Goal: Communication & Community: Ask a question

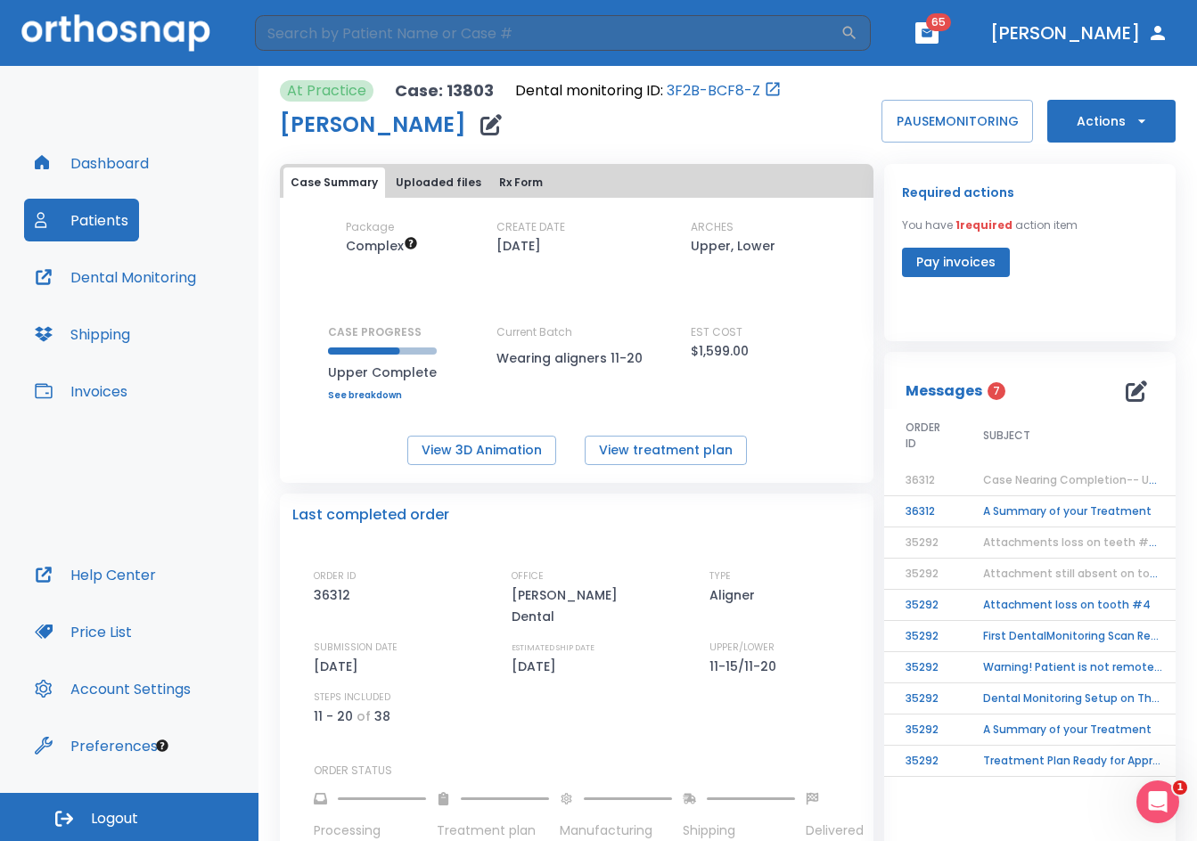
click at [406, 11] on header "​ 65 [PERSON_NAME]" at bounding box center [598, 33] width 1197 height 66
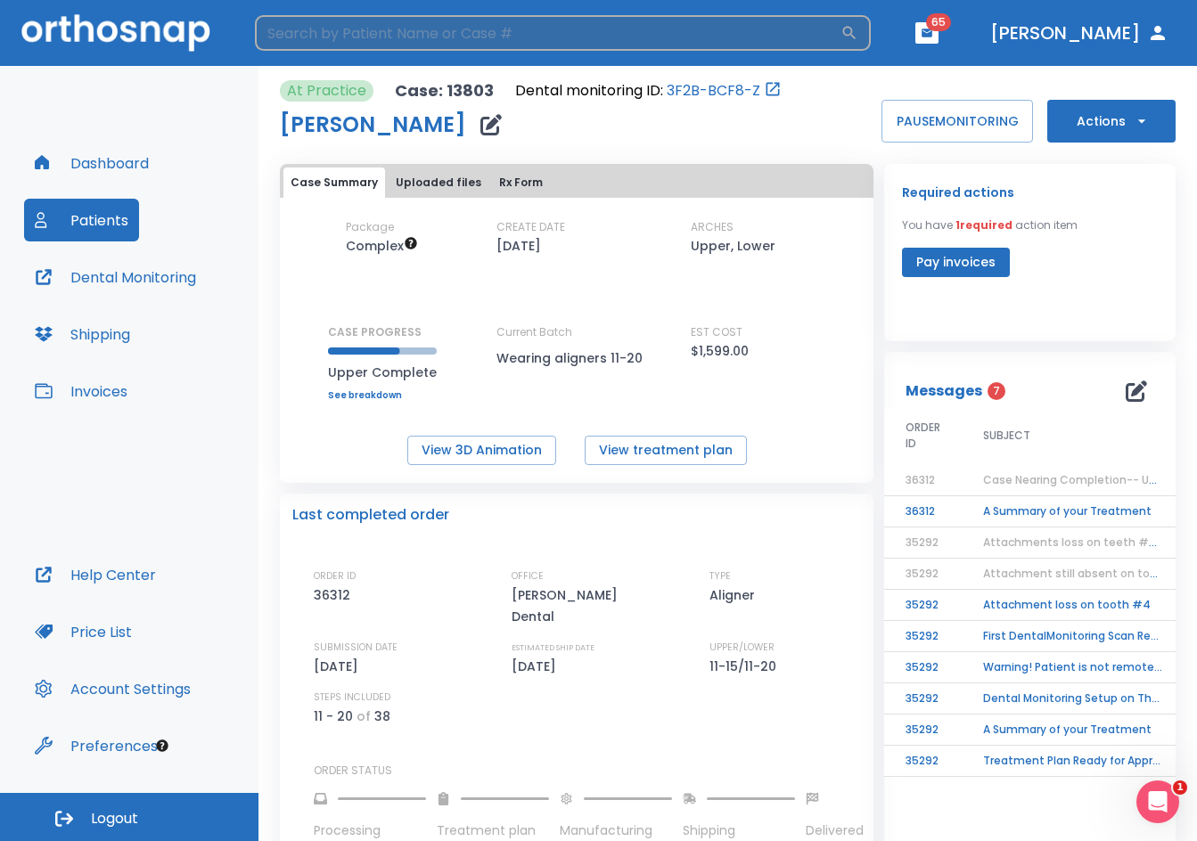
click at [404, 45] on input "search" at bounding box center [548, 33] width 586 height 36
type input "farmer"
click at [858, 26] on icon "button" at bounding box center [849, 33] width 18 height 18
click at [856, 36] on icon "button" at bounding box center [849, 33] width 13 height 13
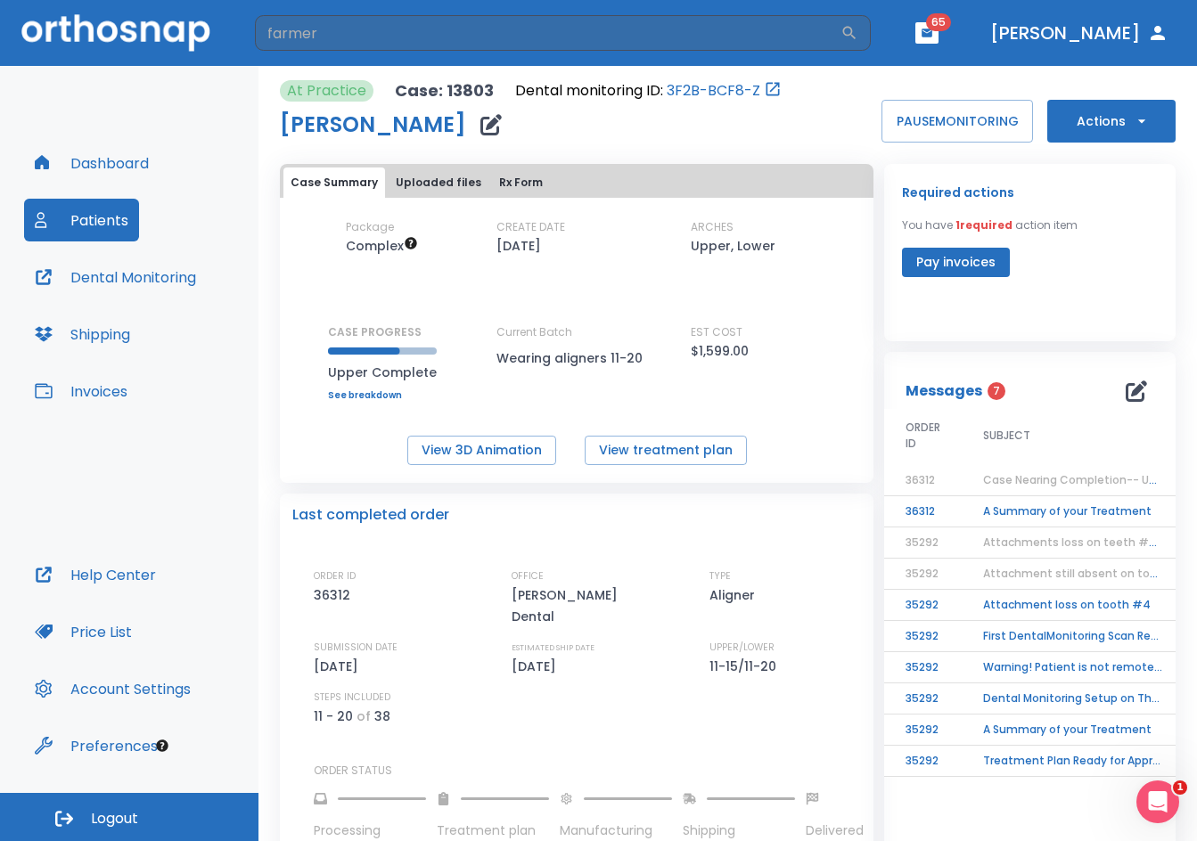
click at [138, 271] on button "Dental Monitoring" at bounding box center [115, 277] width 183 height 43
click at [388, 37] on input "search" at bounding box center [548, 33] width 586 height 36
click at [109, 217] on button "Patients" at bounding box center [81, 220] width 115 height 43
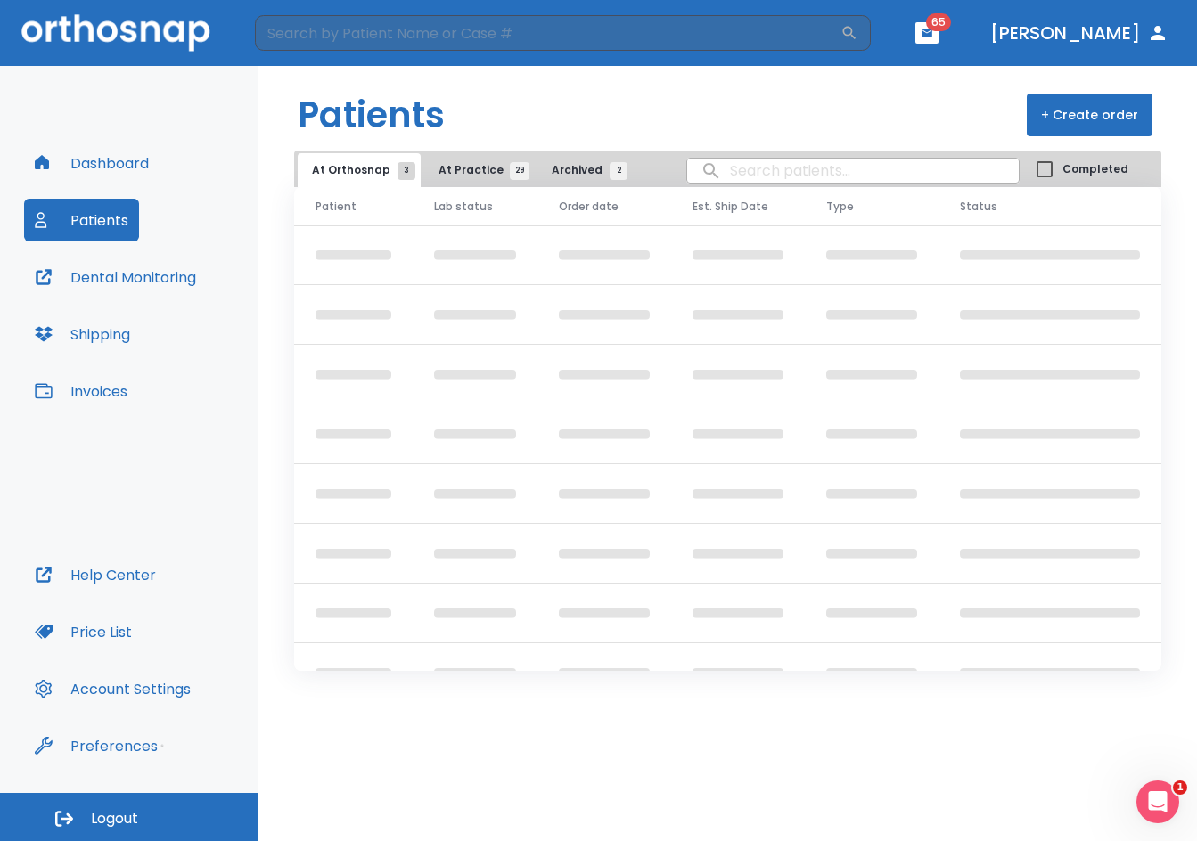
click at [136, 274] on button "Dental Monitoring" at bounding box center [115, 277] width 183 height 43
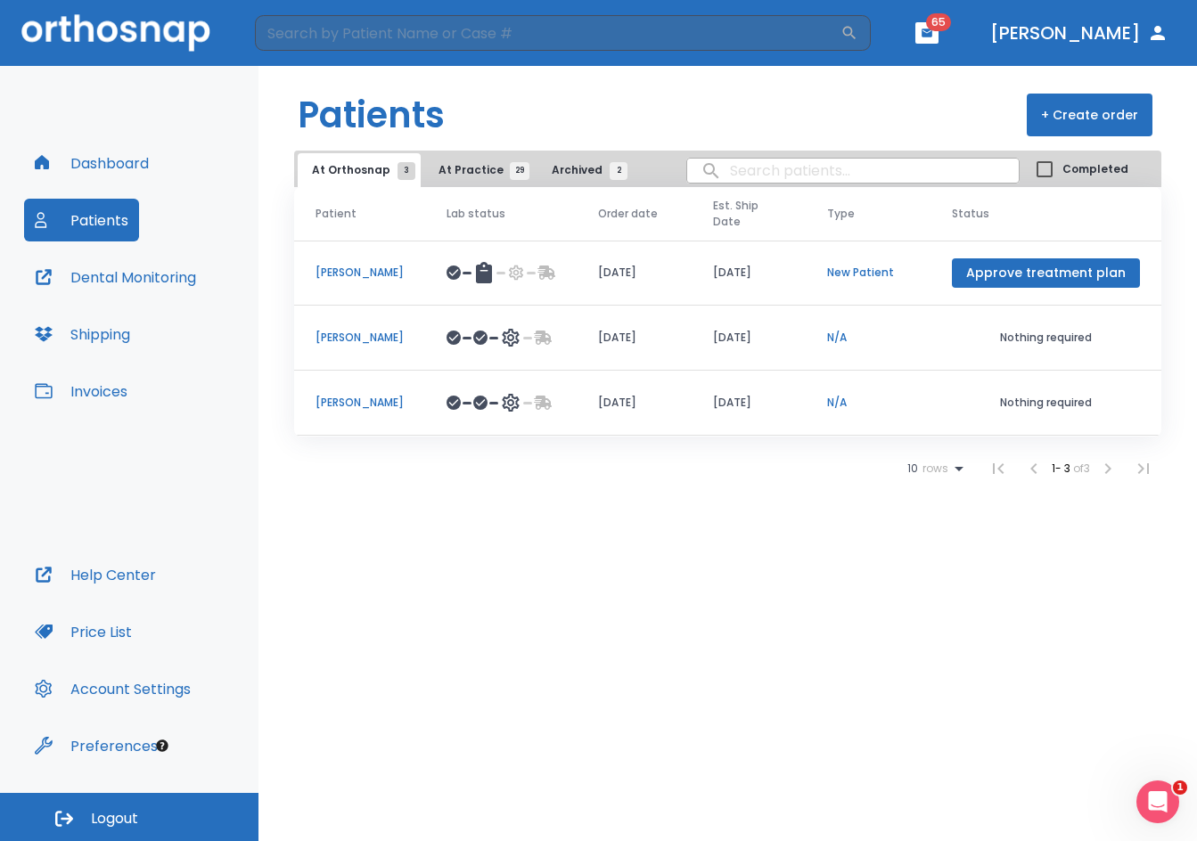
click at [348, 394] on td "[PERSON_NAME]" at bounding box center [359, 403] width 131 height 65
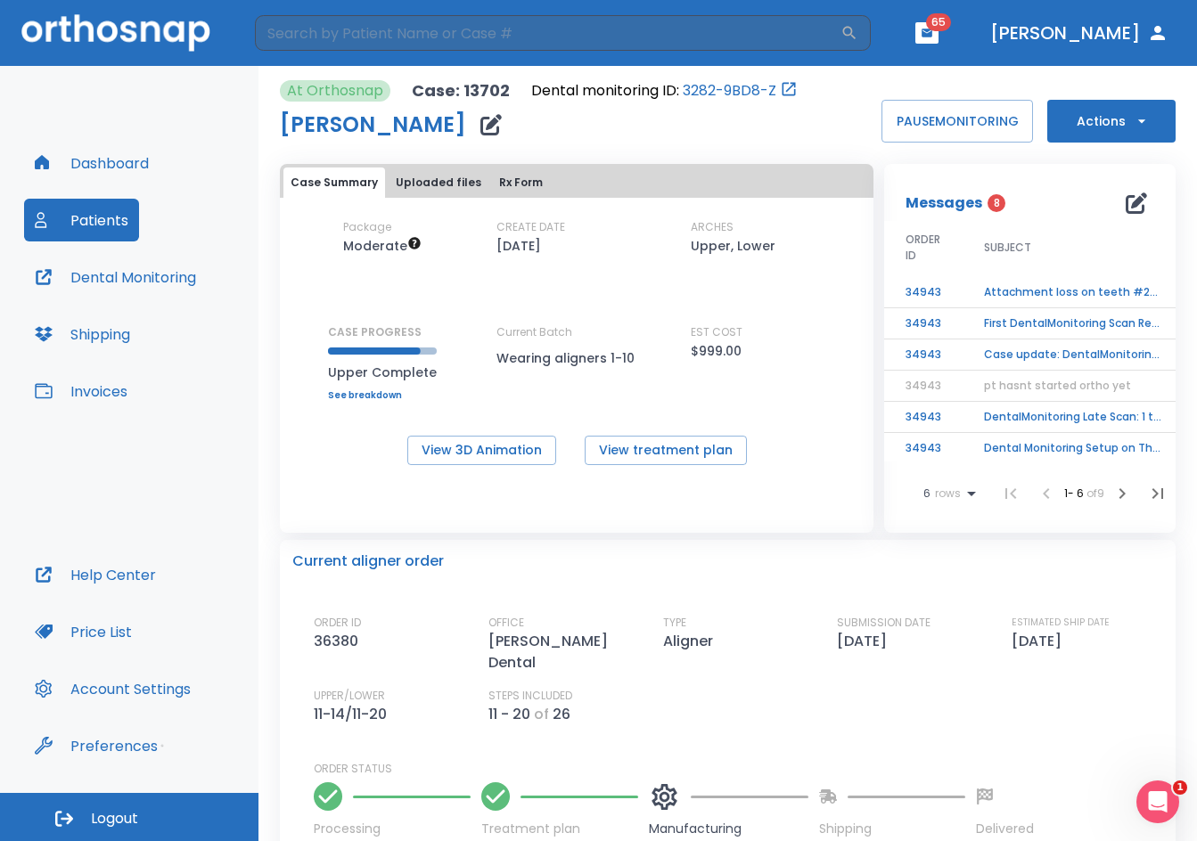
click at [1071, 287] on td "Attachment loss on teeth #20 & #27" at bounding box center [1074, 292] width 223 height 31
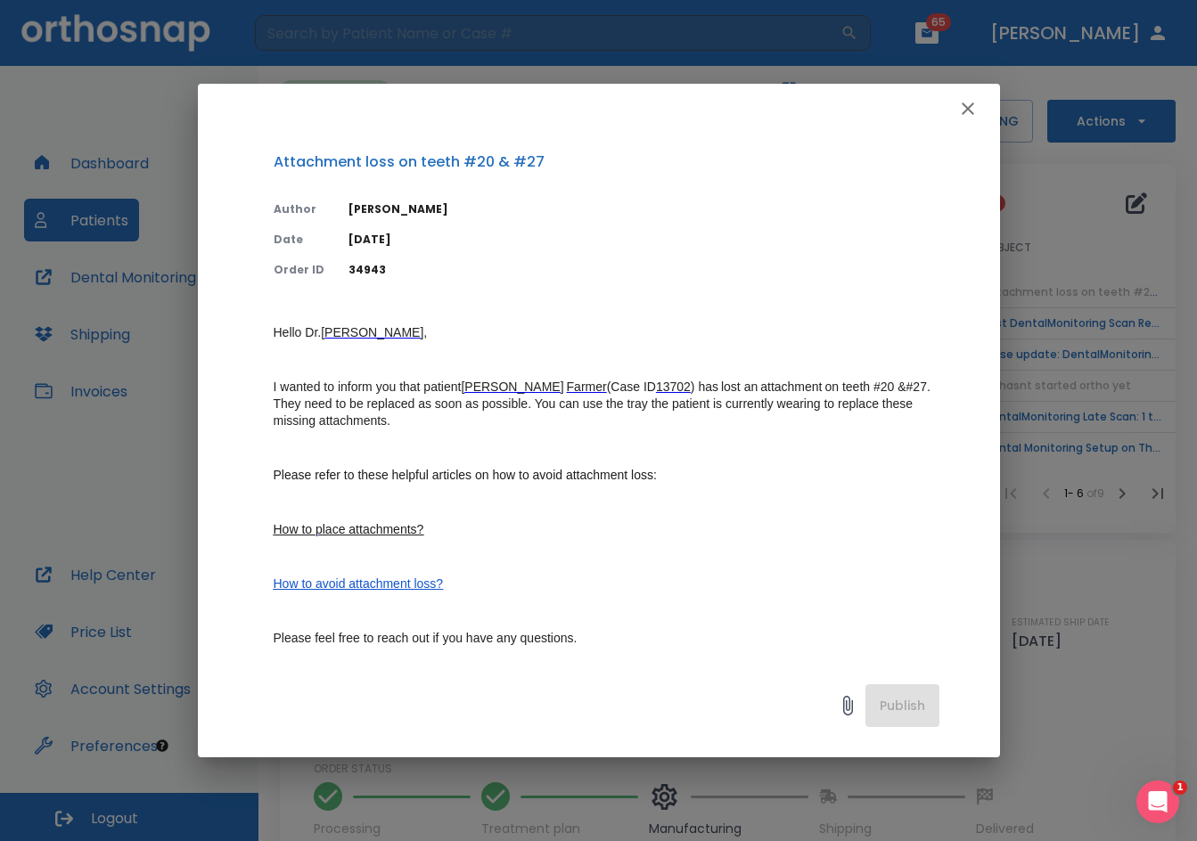
click at [975, 113] on icon "button" at bounding box center [967, 108] width 21 height 21
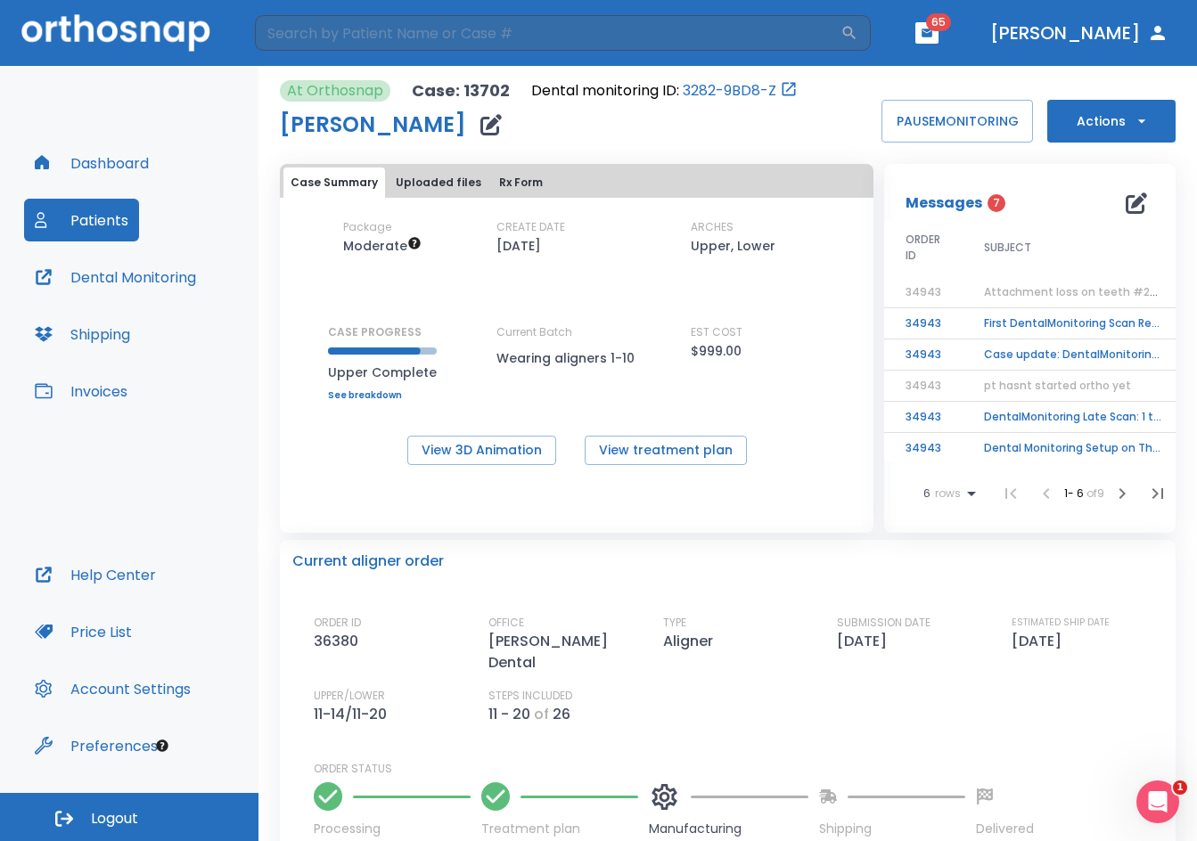
click at [1020, 316] on td "First DentalMonitoring Scan Review!" at bounding box center [1074, 323] width 223 height 31
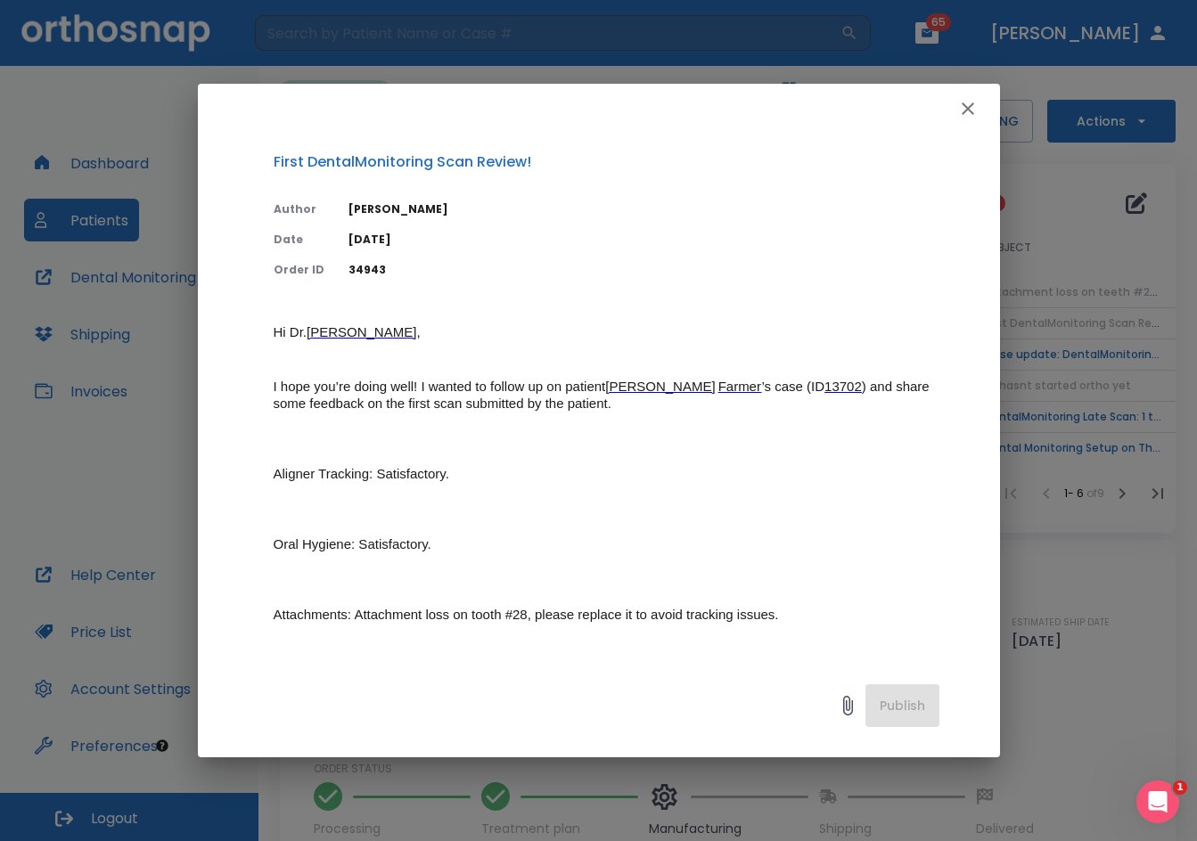
click at [968, 99] on icon "button" at bounding box center [967, 108] width 21 height 21
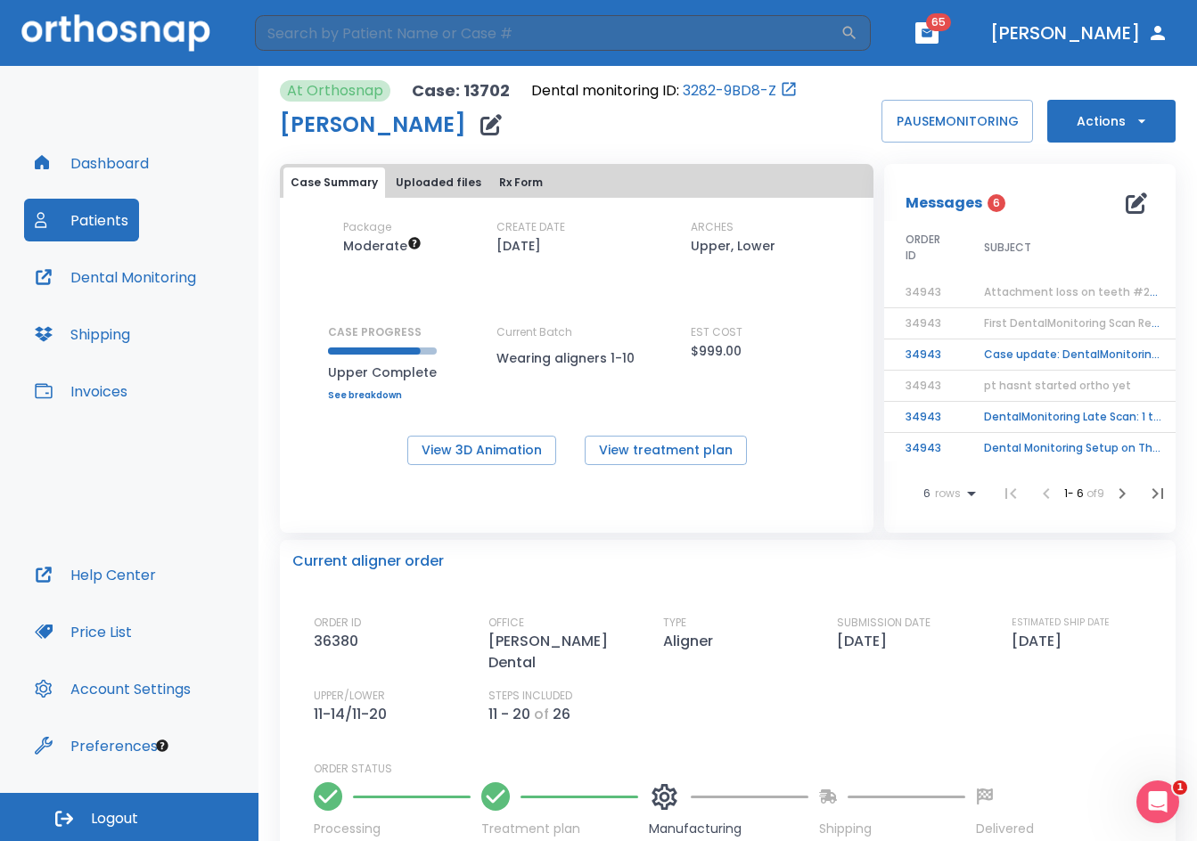
click at [1019, 295] on span "Attachment loss on teeth #20 & #27" at bounding box center [1089, 291] width 210 height 15
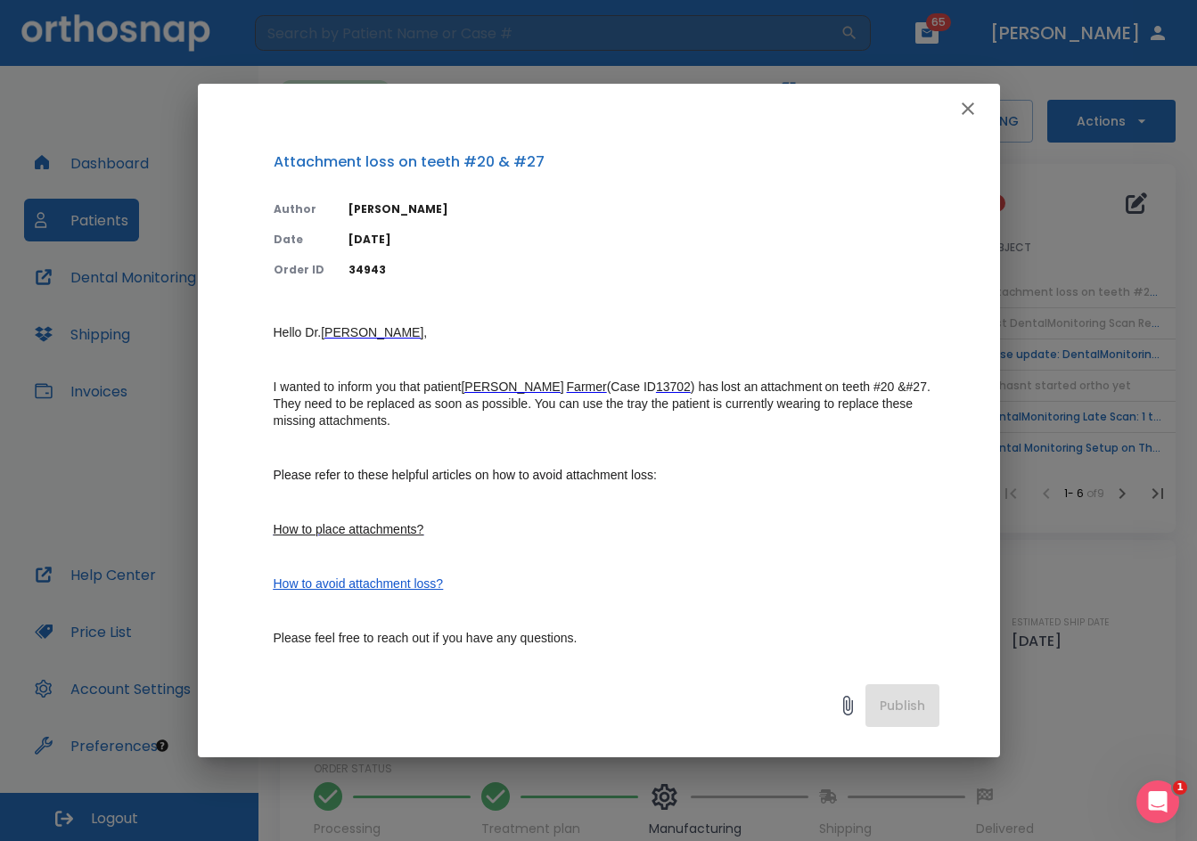
click at [963, 101] on icon "button" at bounding box center [967, 108] width 21 height 21
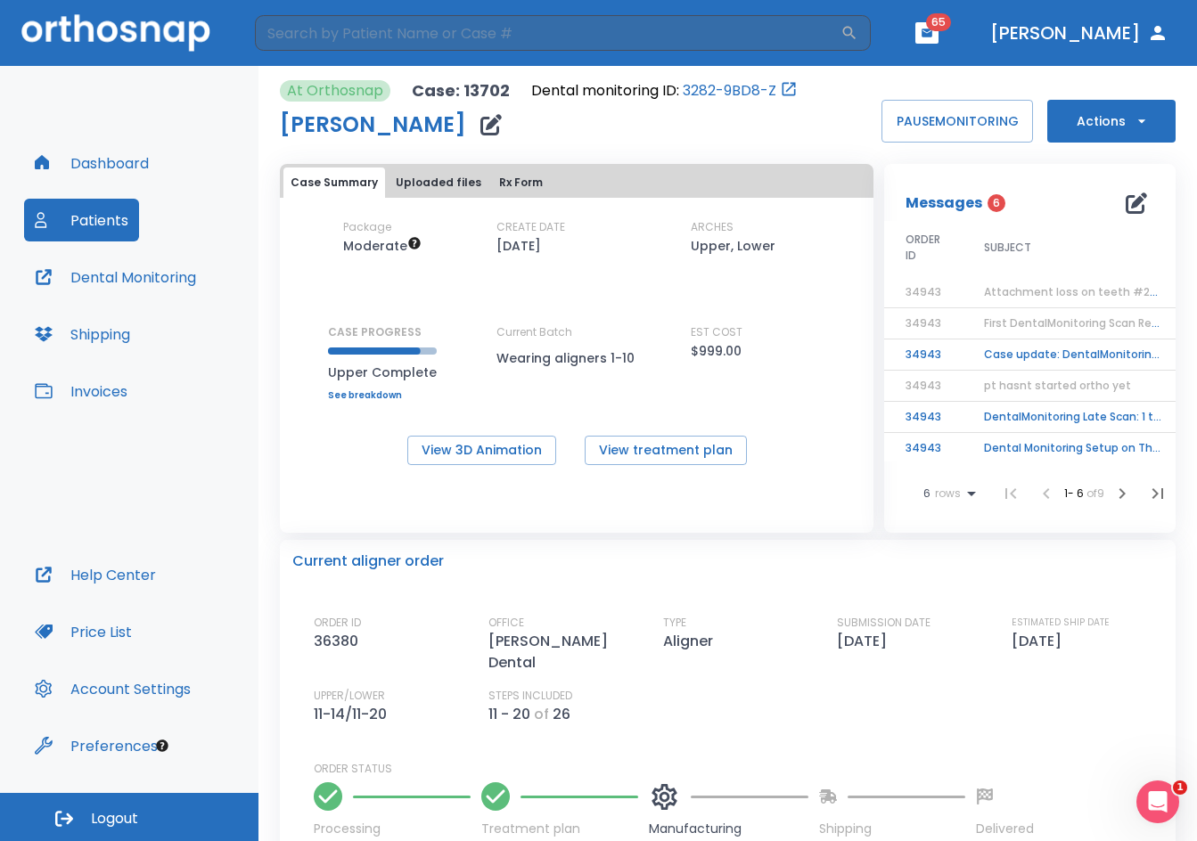
click at [1111, 499] on icon "button" at bounding box center [1121, 493] width 21 height 21
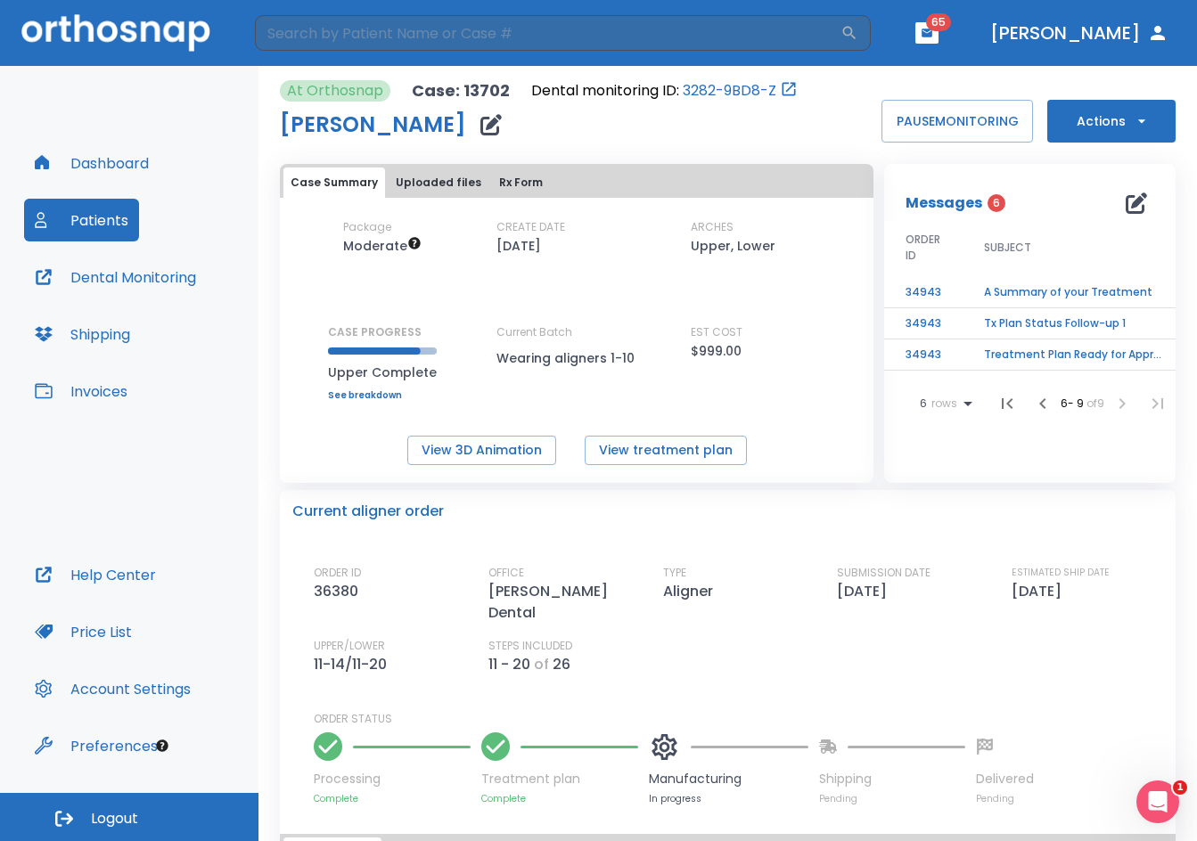
click at [1087, 277] on th "SUBJECT" at bounding box center [1074, 249] width 223 height 57
click at [1087, 283] on td "A Summary of your Treatment" at bounding box center [1074, 292] width 223 height 31
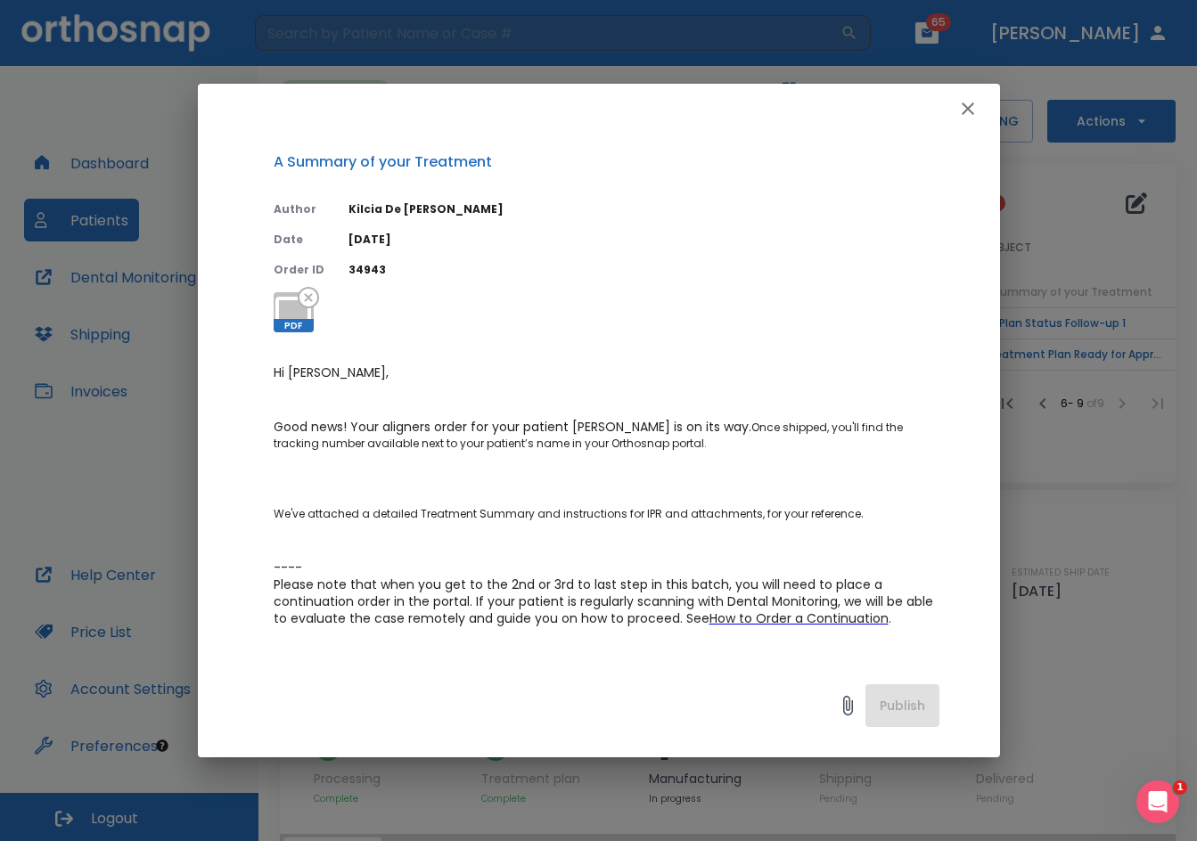
click at [972, 105] on icon "button" at bounding box center [967, 108] width 21 height 21
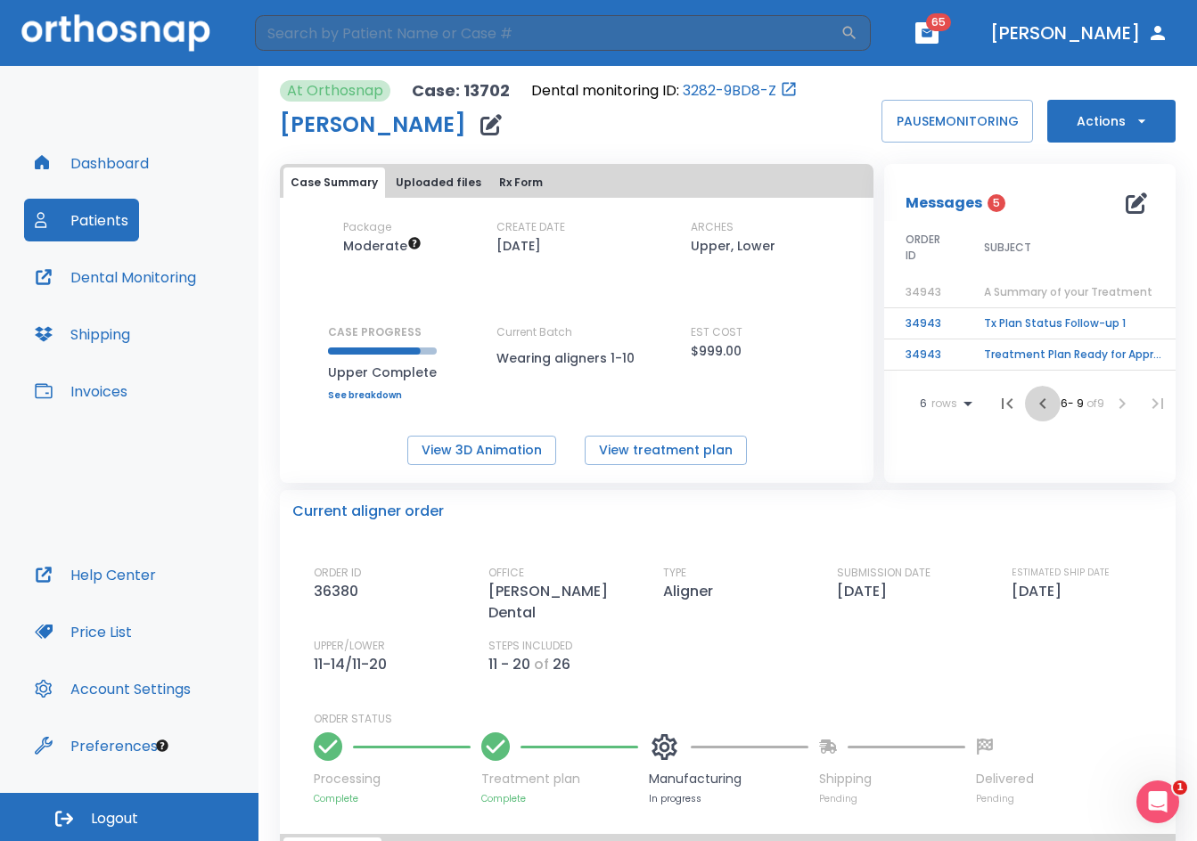
click at [1032, 414] on icon "button" at bounding box center [1042, 403] width 21 height 21
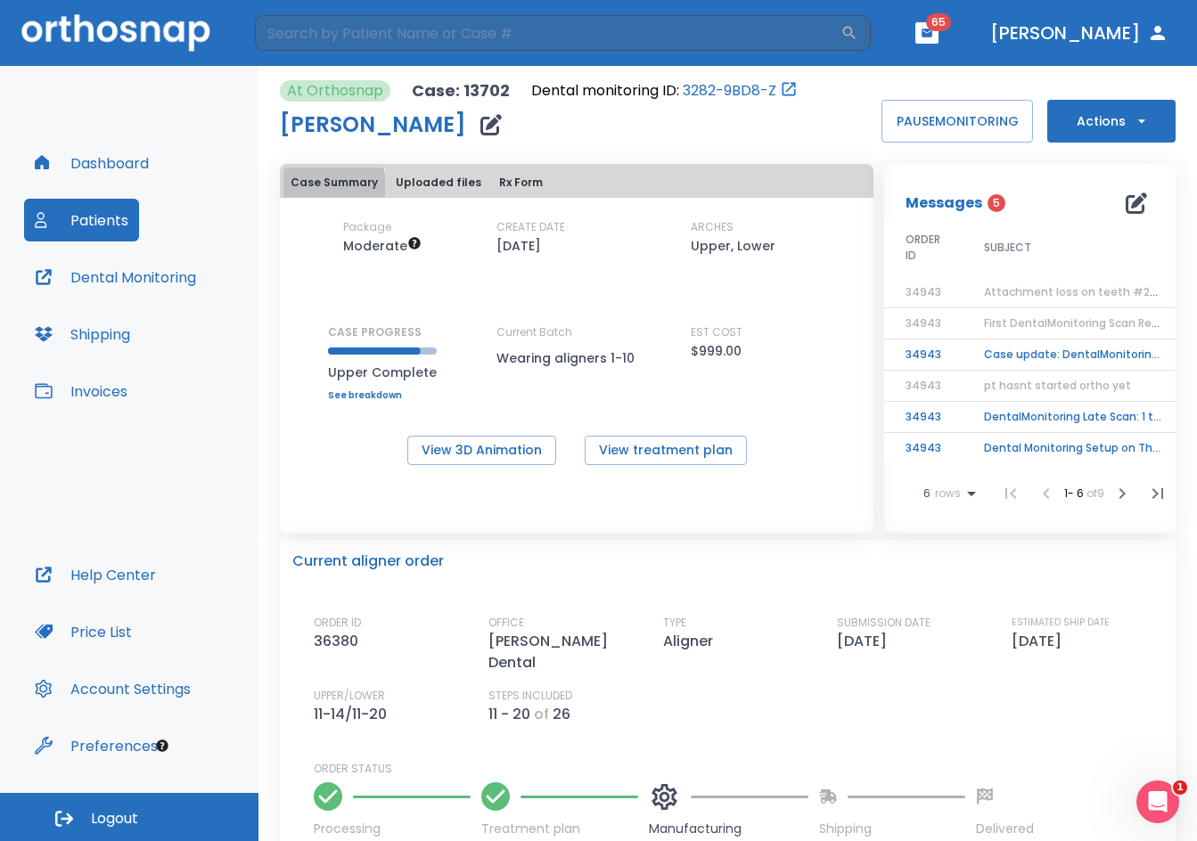
click at [320, 185] on button "Case Summary" at bounding box center [334, 183] width 102 height 30
click at [694, 443] on button "View treatment plan" at bounding box center [666, 450] width 162 height 29
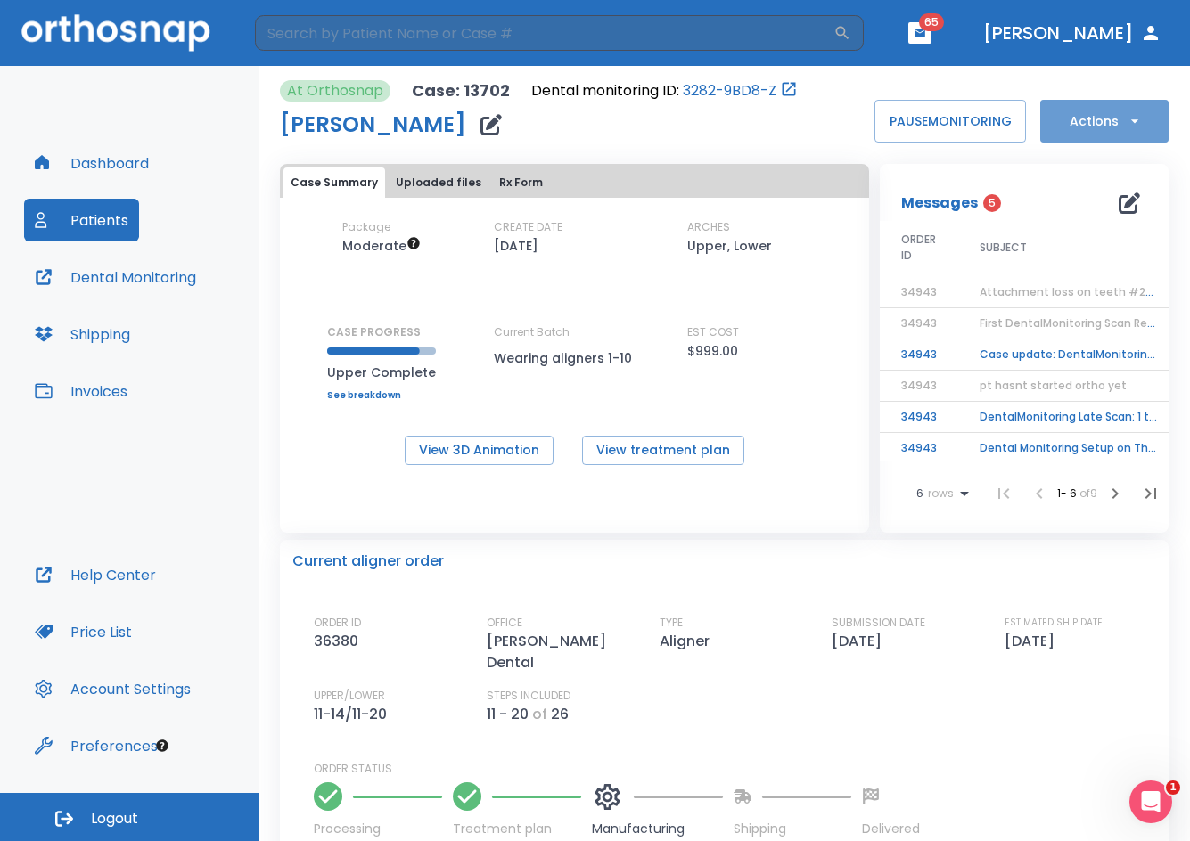
click at [1100, 121] on button "Actions" at bounding box center [1104, 121] width 128 height 43
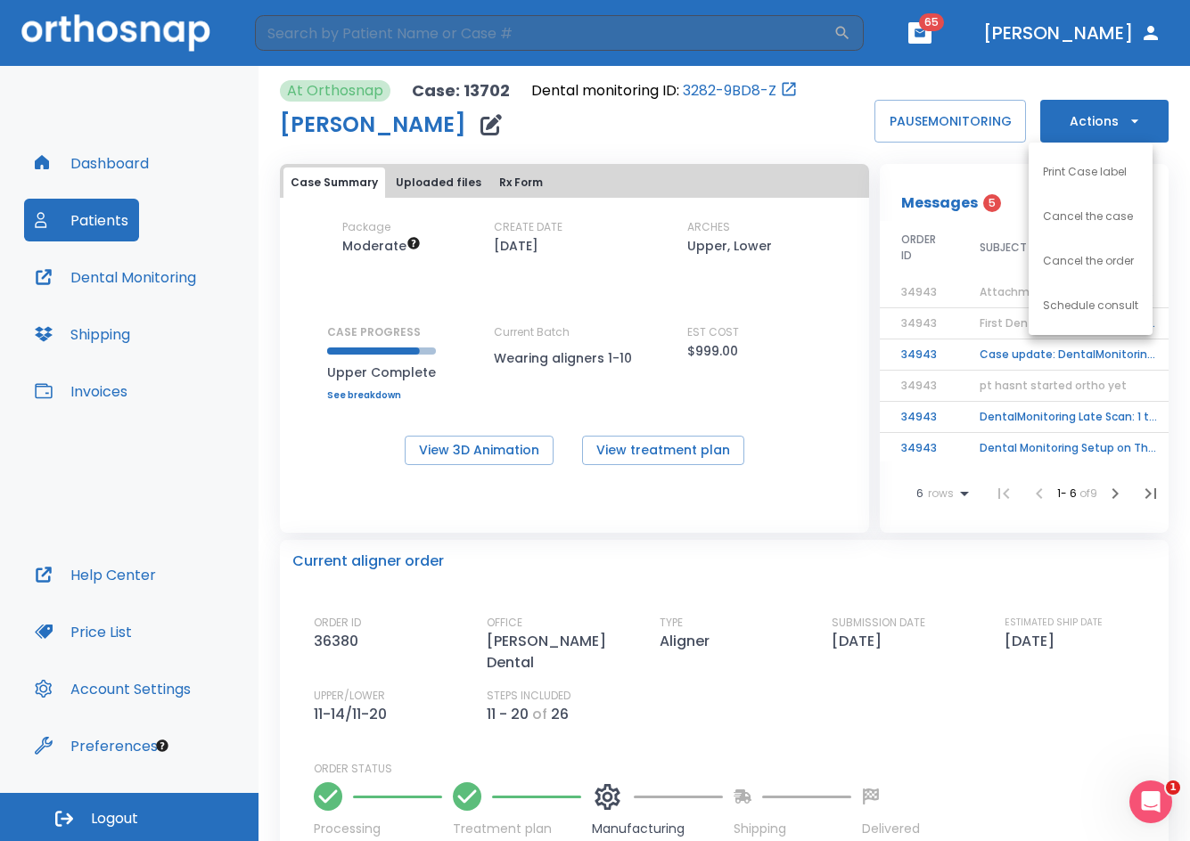
click at [991, 158] on div at bounding box center [595, 420] width 1190 height 841
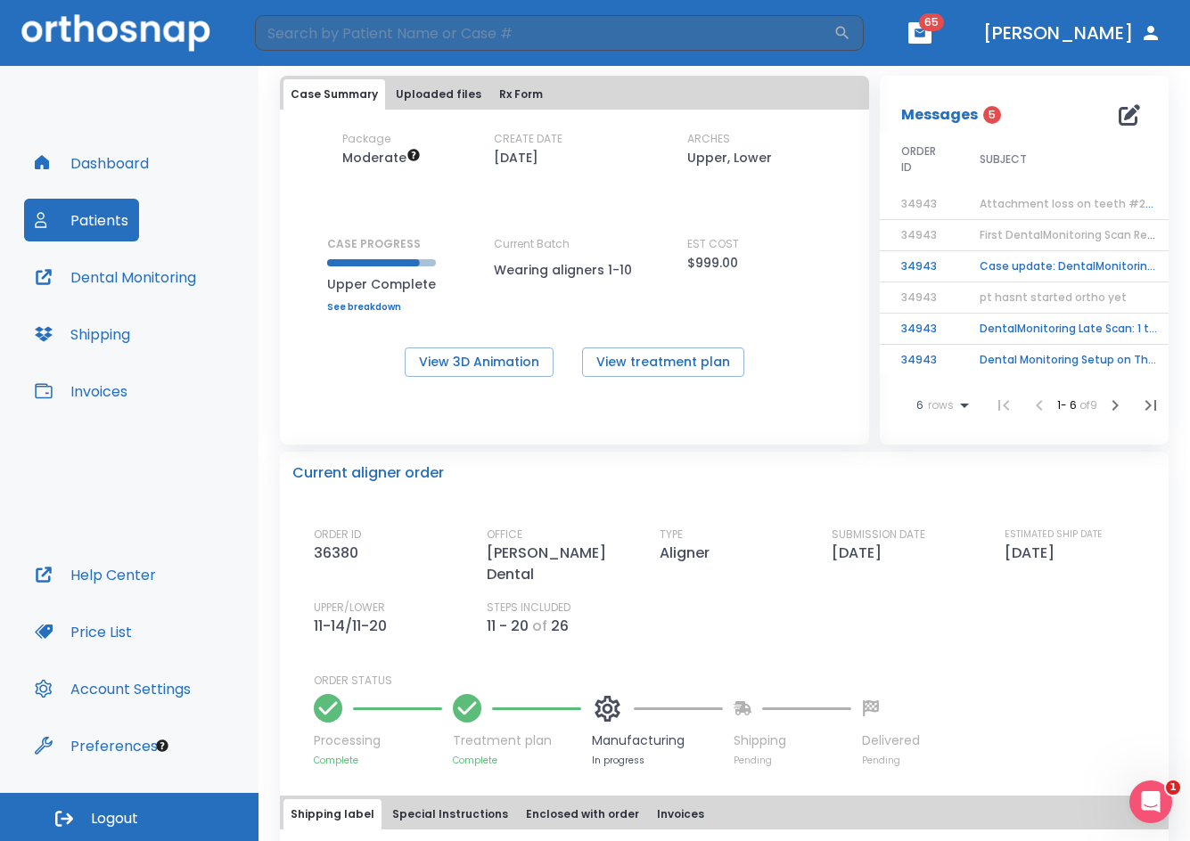
scroll to position [15, 0]
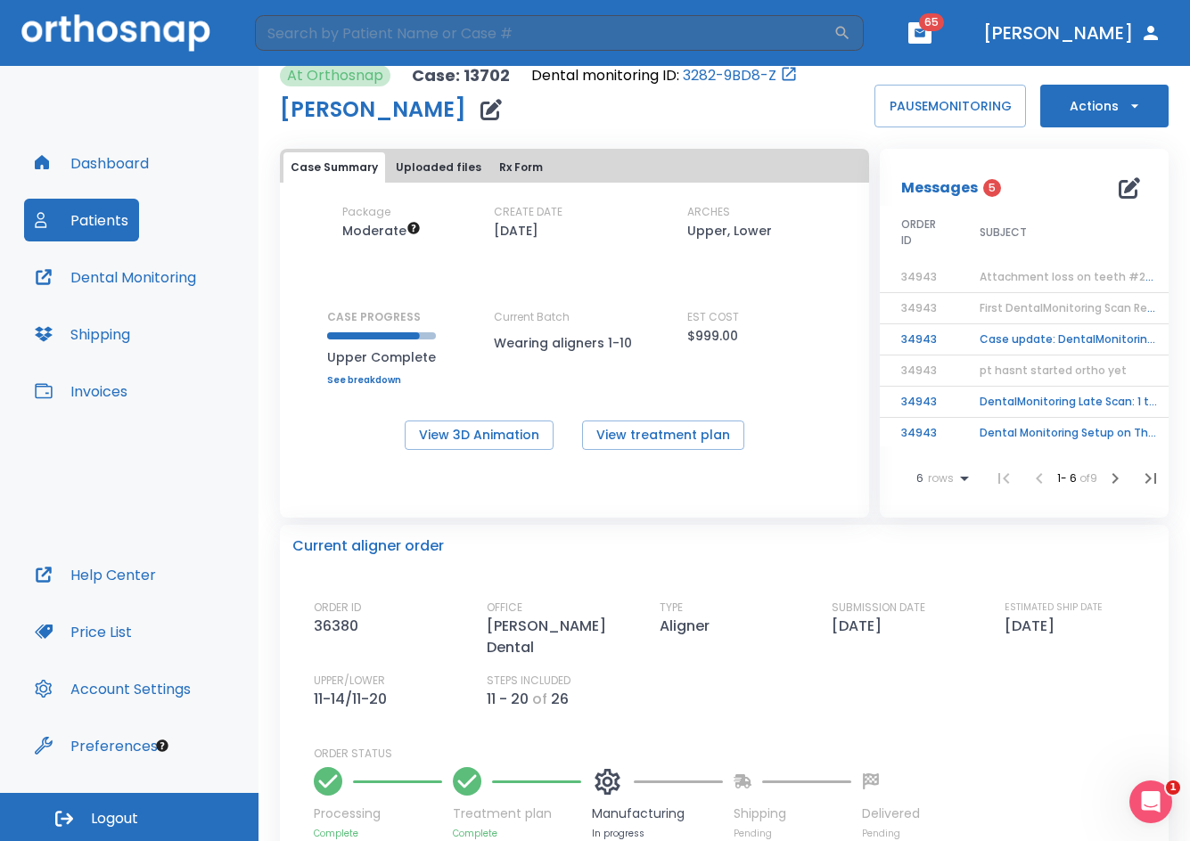
click at [1033, 268] on td "Attachment loss on teeth #20 & #27" at bounding box center [1069, 277] width 223 height 31
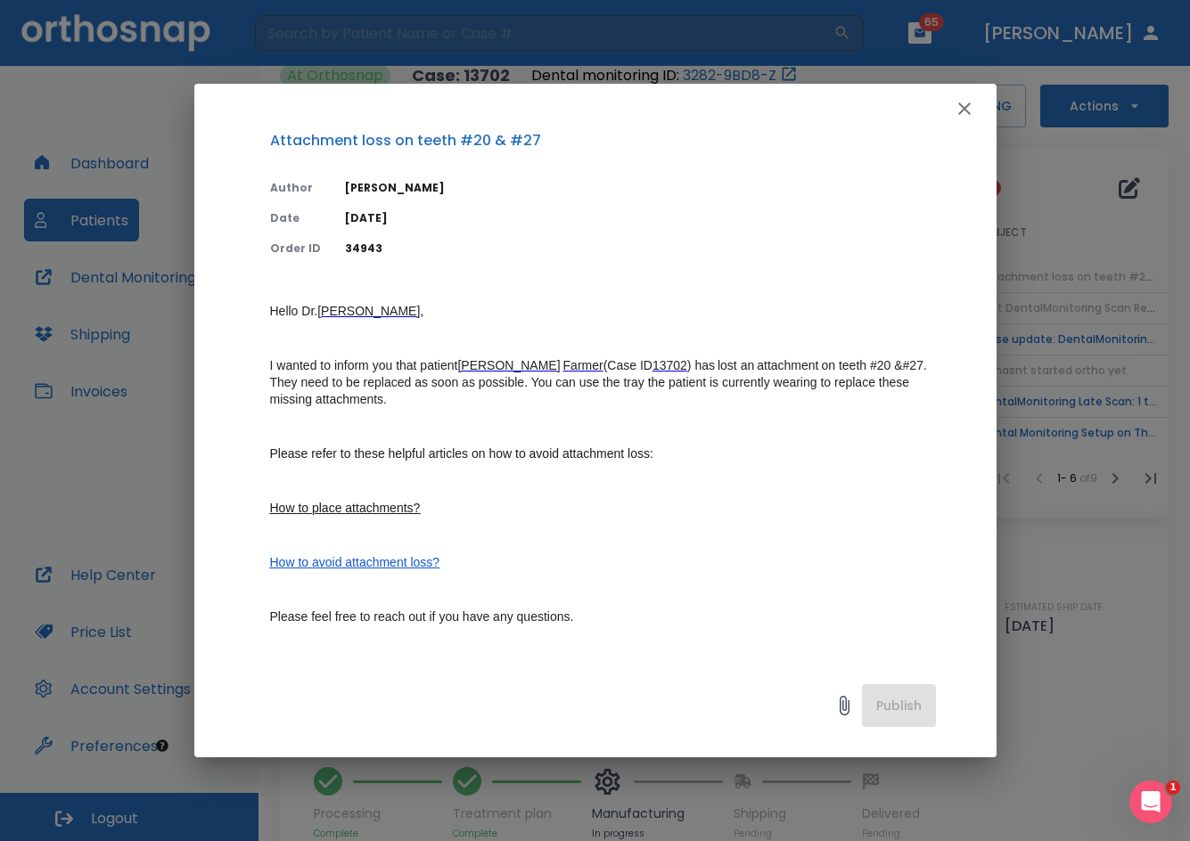
scroll to position [0, 0]
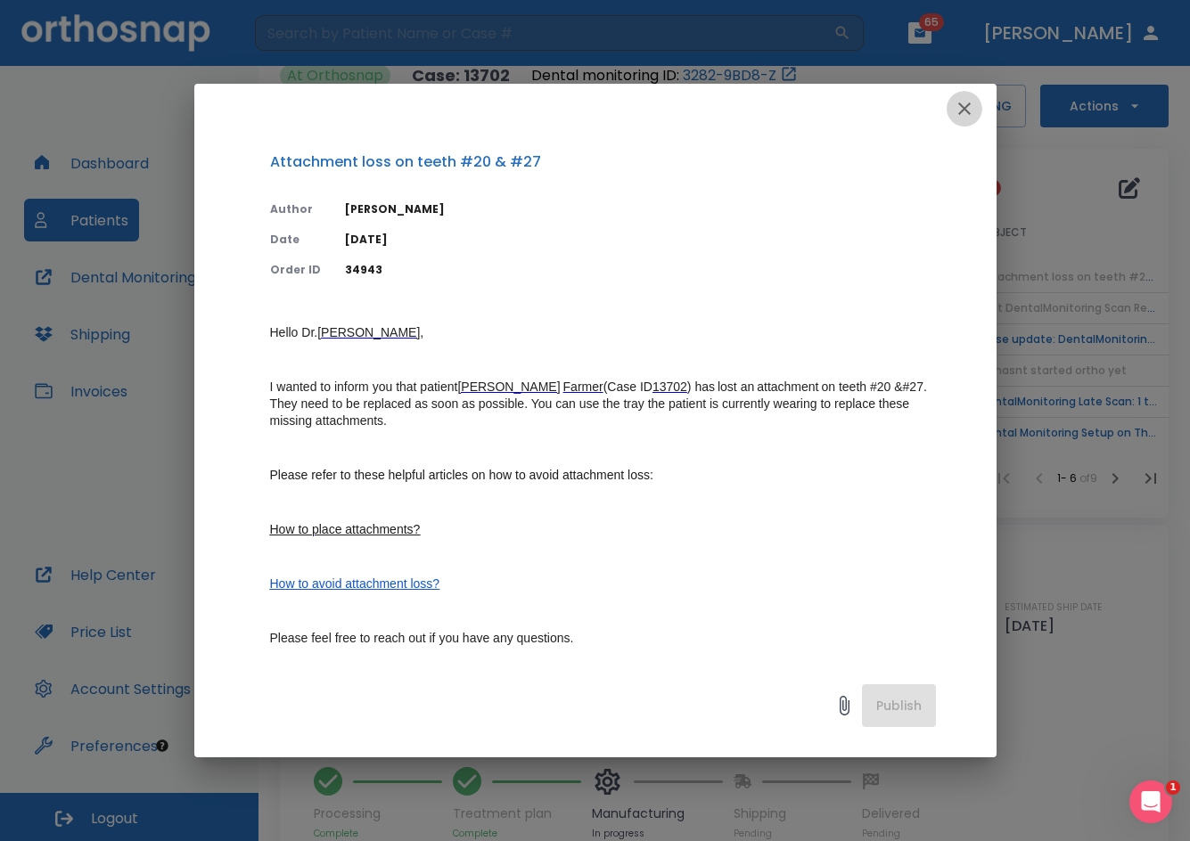
click at [966, 102] on icon "button" at bounding box center [964, 108] width 21 height 21
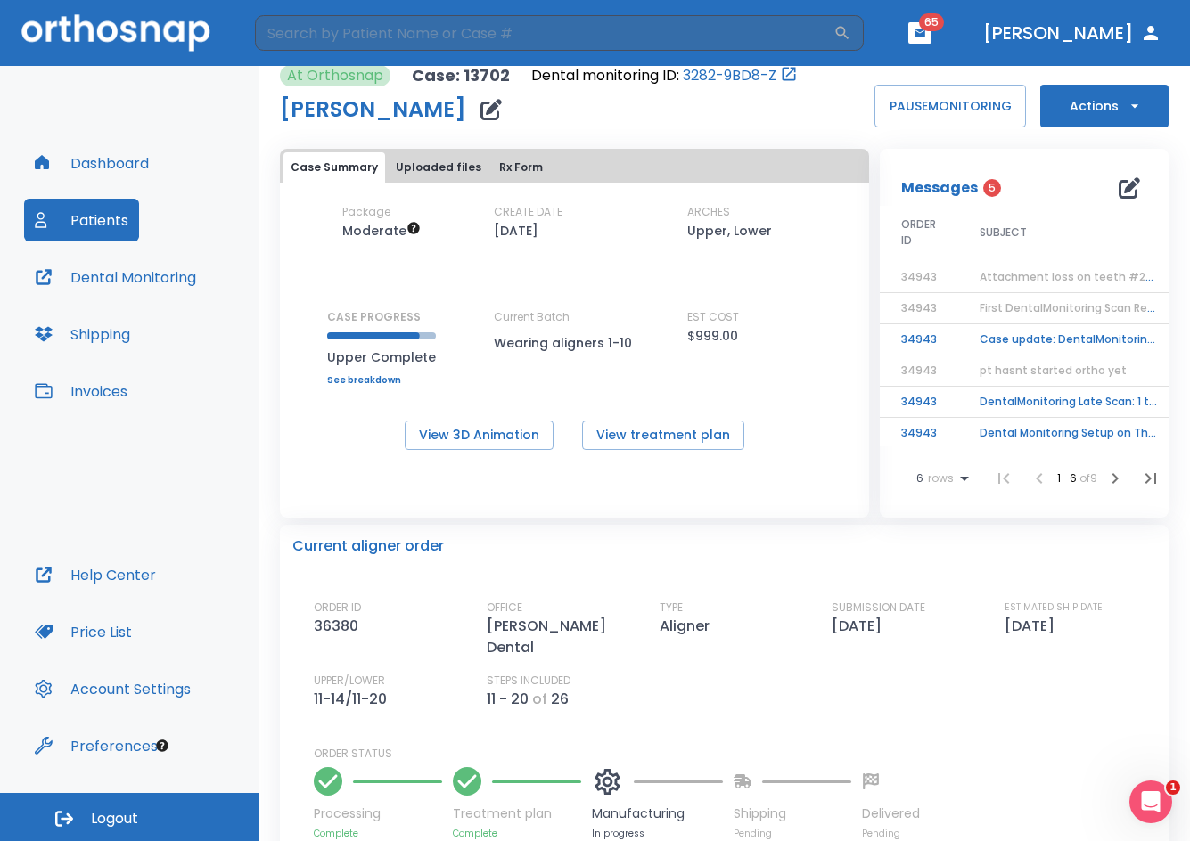
click at [1070, 266] on td "Attachment loss on teeth #20 & #27" at bounding box center [1069, 277] width 223 height 31
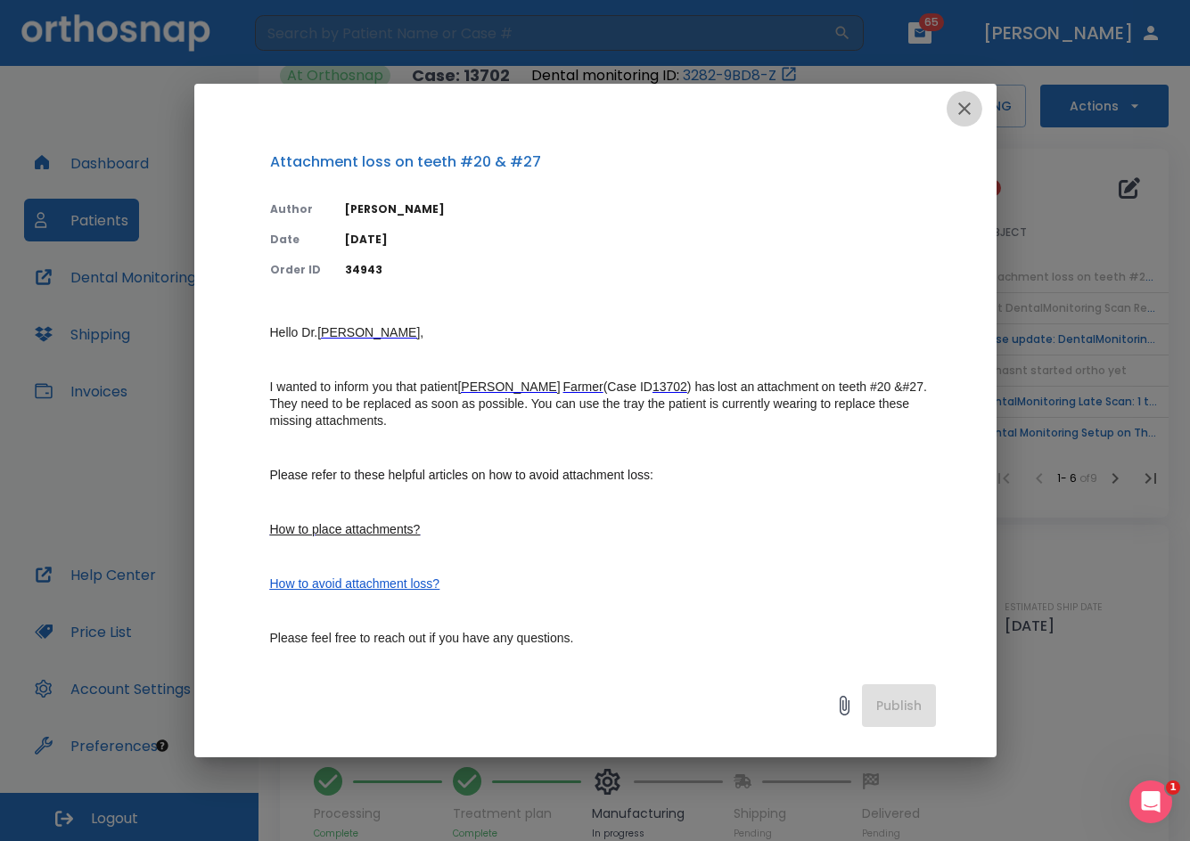
click at [956, 106] on icon "button" at bounding box center [964, 108] width 21 height 21
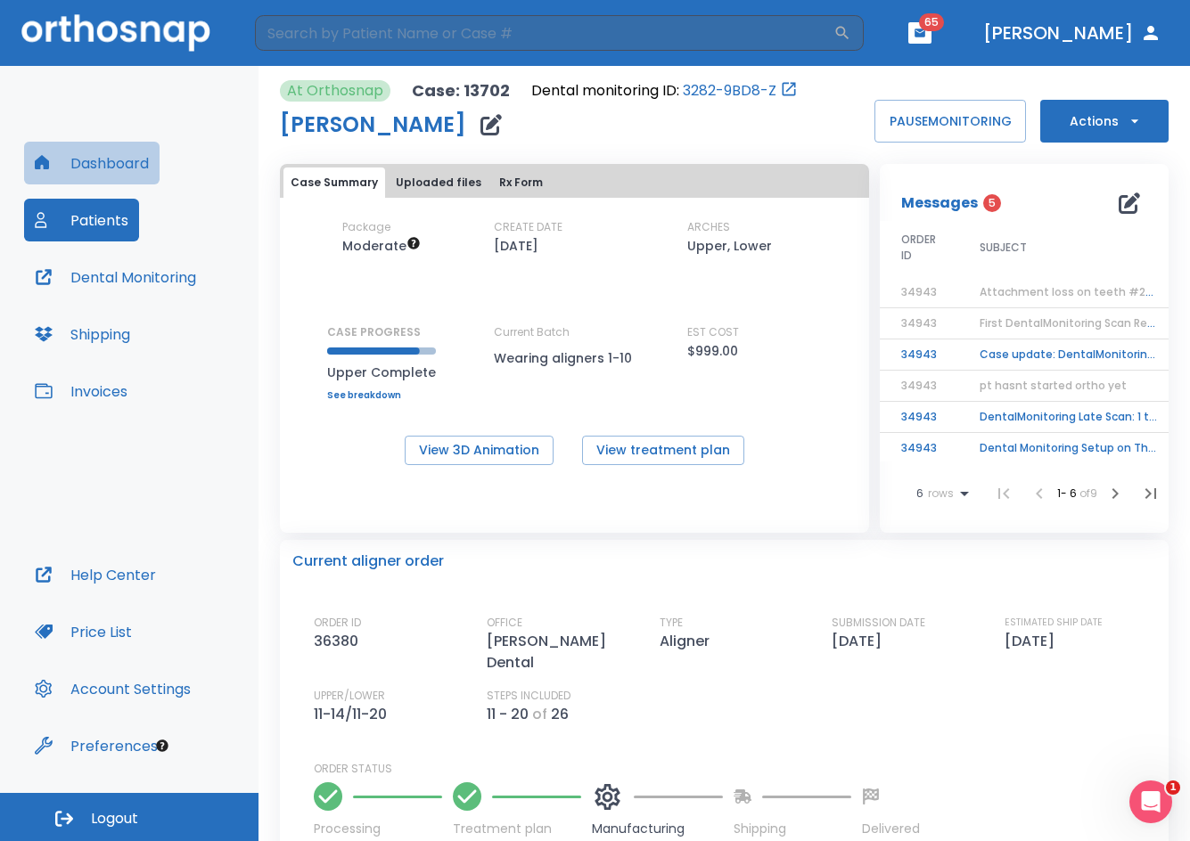
click at [125, 162] on button "Dashboard" at bounding box center [91, 163] width 135 height 43
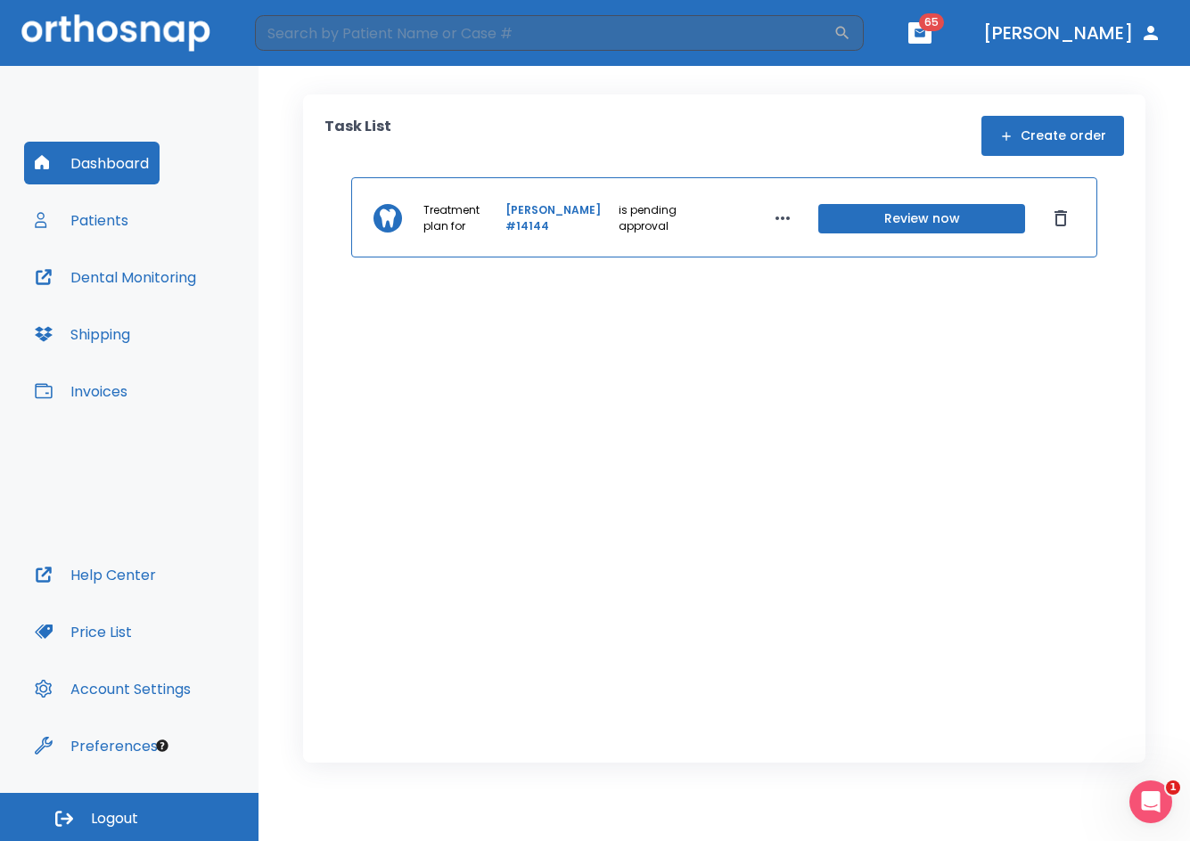
click at [117, 330] on button "Shipping" at bounding box center [82, 334] width 117 height 43
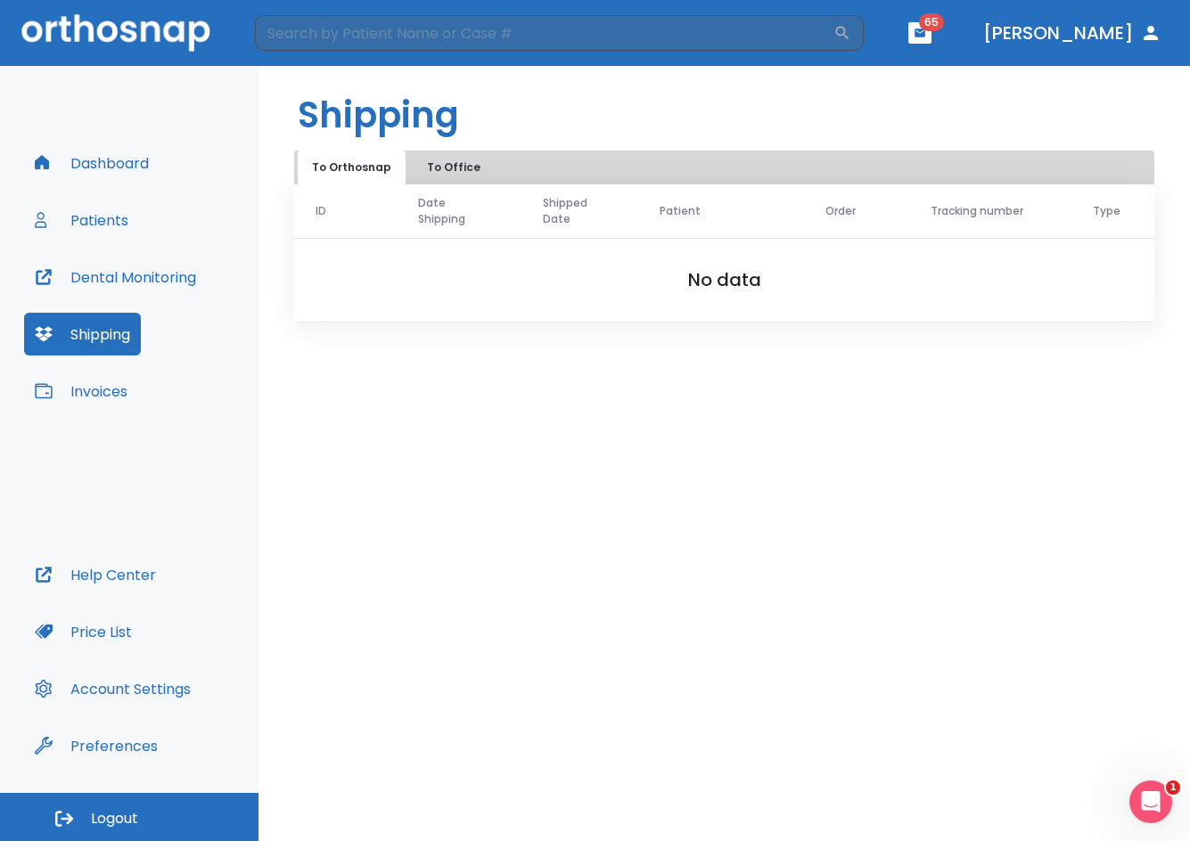
click at [160, 143] on link "Dashboard" at bounding box center [91, 163] width 135 height 43
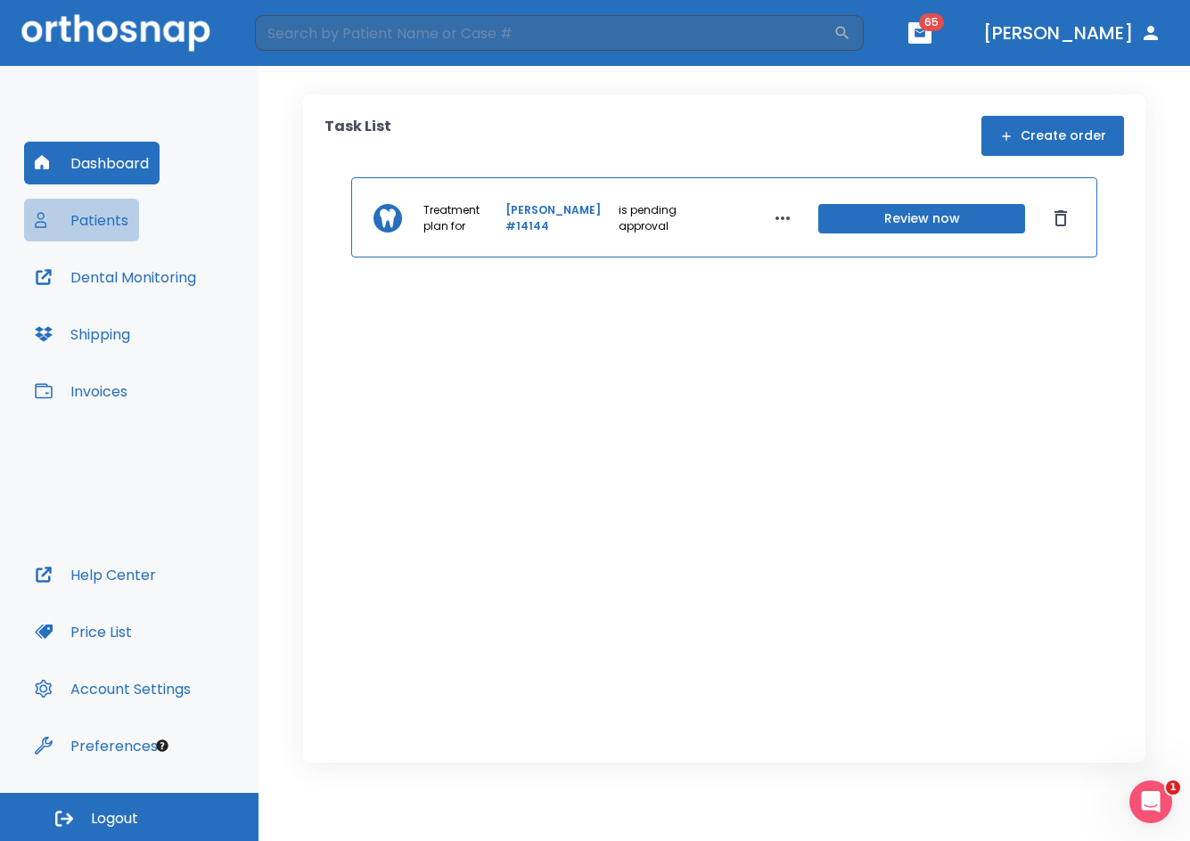
click at [123, 230] on button "Patients" at bounding box center [81, 220] width 115 height 43
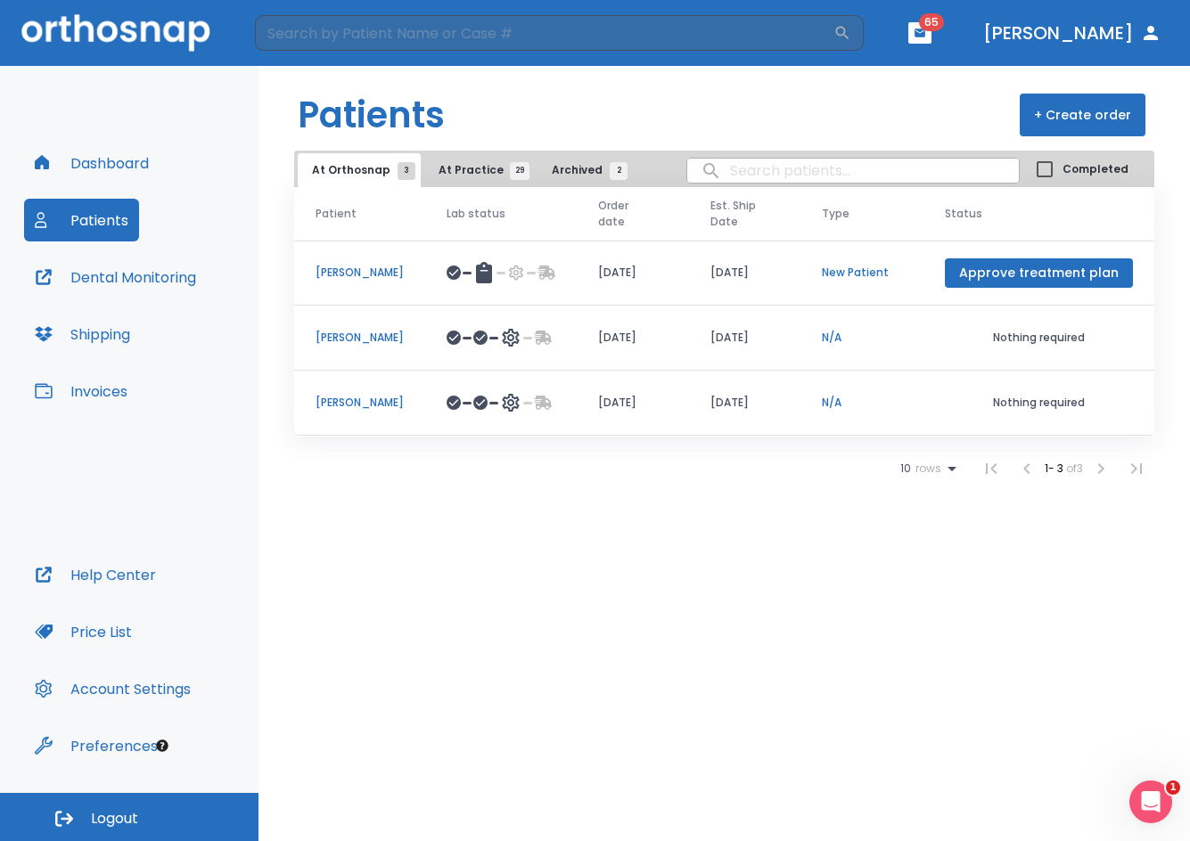
click at [1073, 265] on button "Approve treatment plan" at bounding box center [1039, 272] width 188 height 29
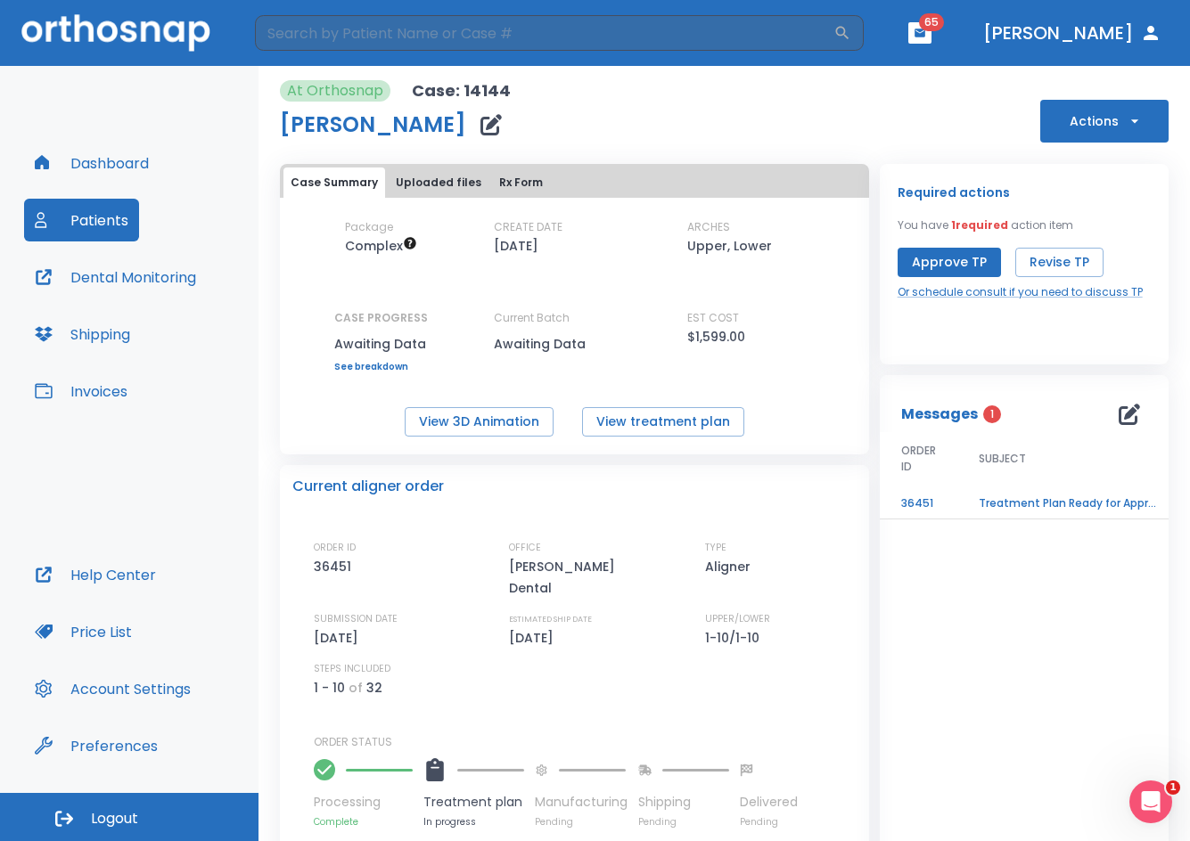
click at [1012, 507] on td "Treatment Plan Ready for Approval!" at bounding box center [1068, 503] width 223 height 31
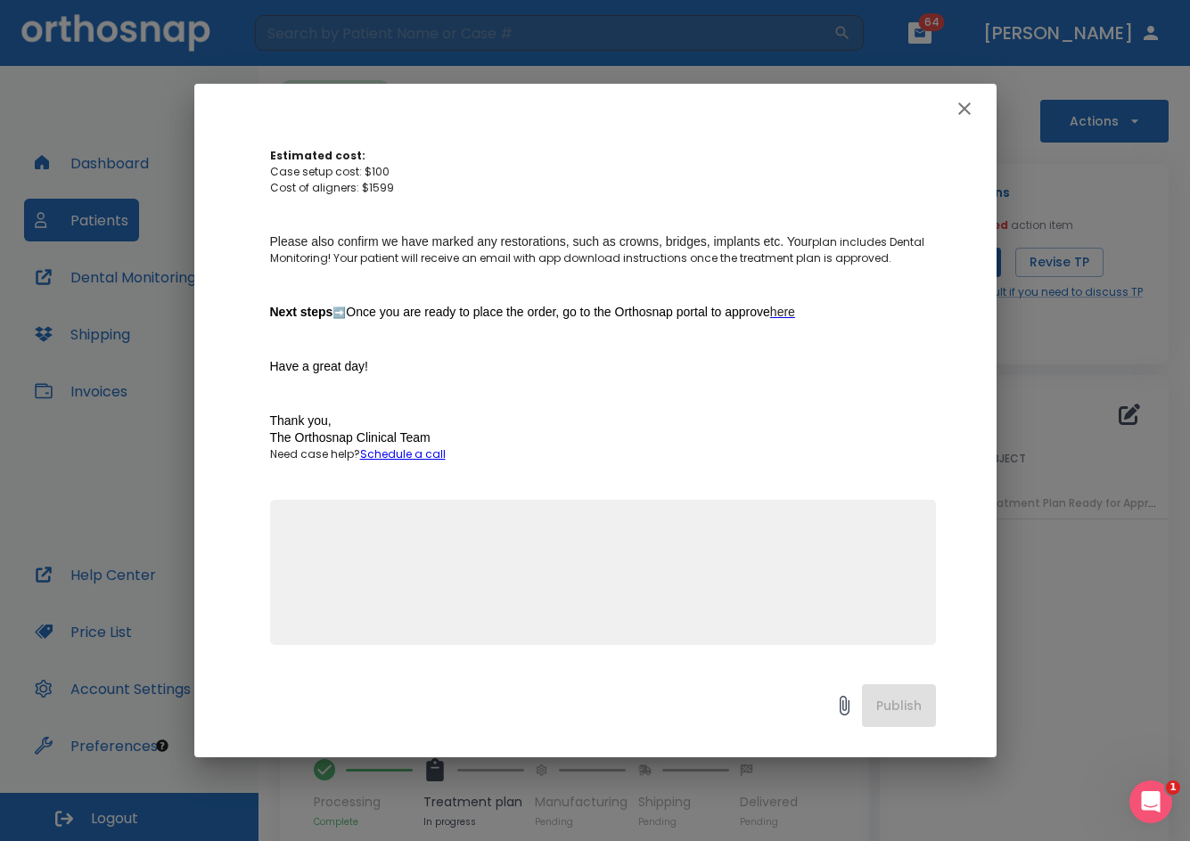
scroll to position [488, 0]
click at [963, 104] on icon "button" at bounding box center [964, 108] width 21 height 21
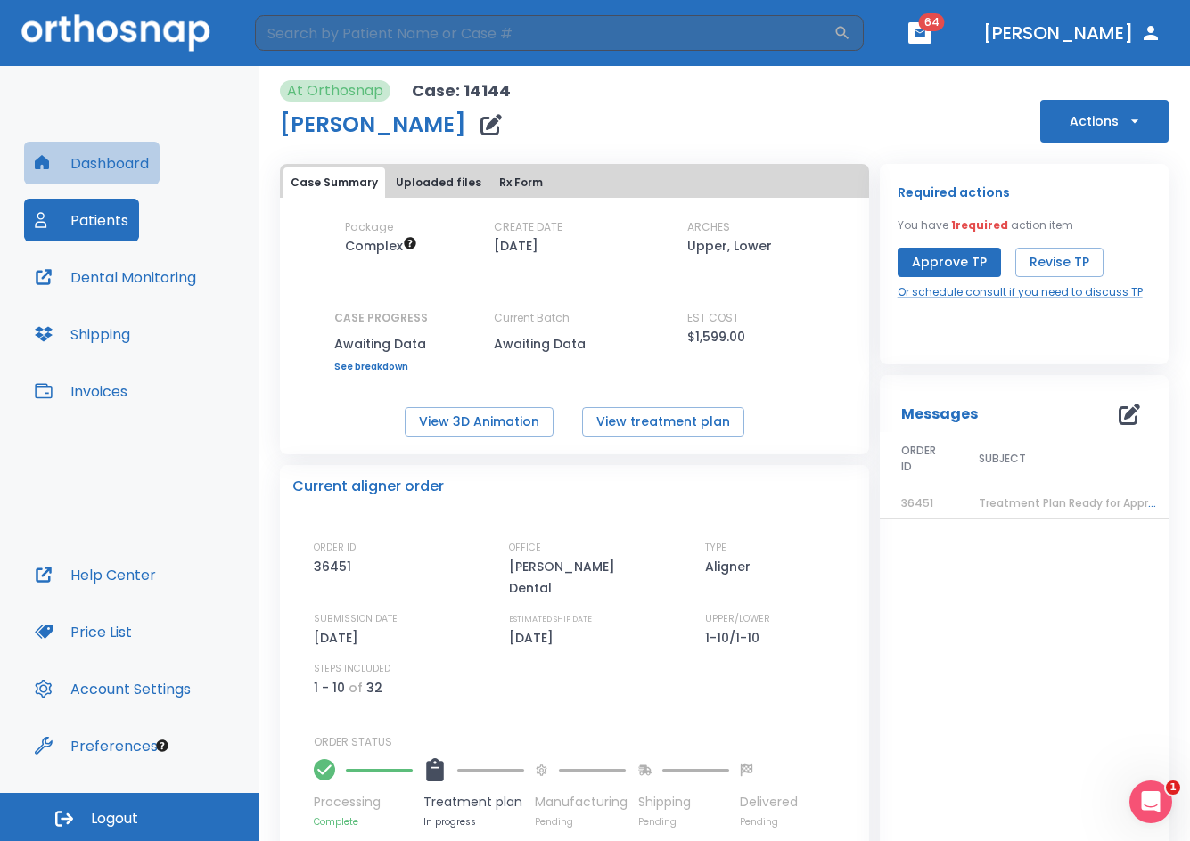
click at [154, 167] on button "Dashboard" at bounding box center [91, 163] width 135 height 43
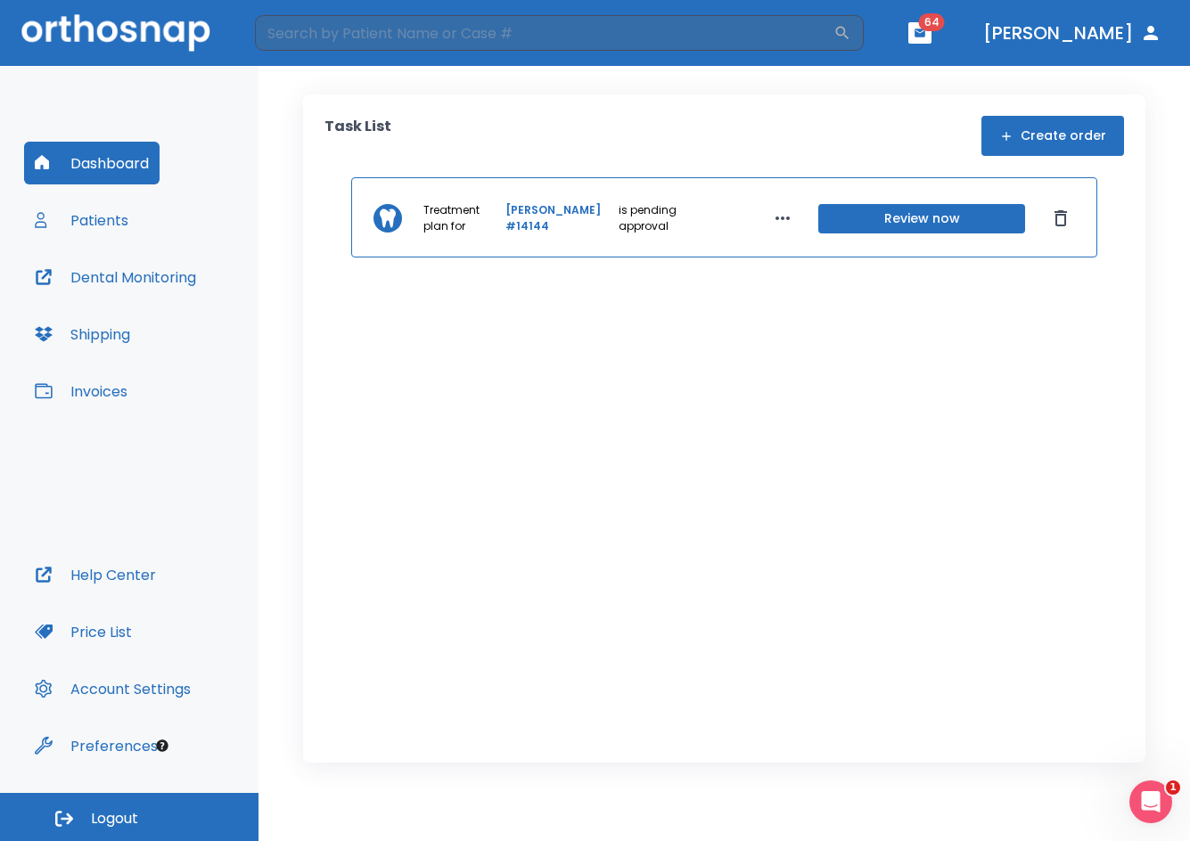
click at [127, 331] on button "Shipping" at bounding box center [82, 334] width 117 height 43
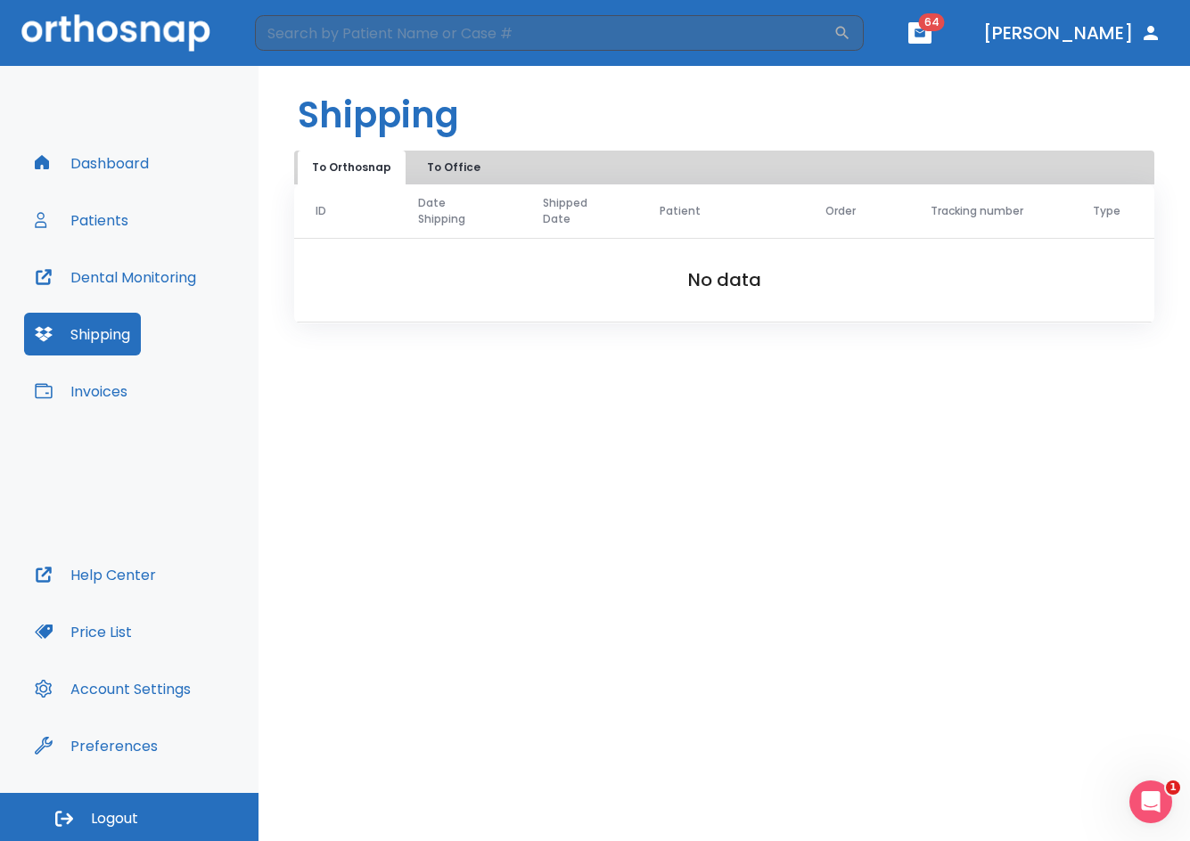
click at [141, 291] on button "Dental Monitoring" at bounding box center [115, 277] width 183 height 43
click at [1154, 815] on div "Open Intercom Messenger" at bounding box center [1147, 799] width 59 height 59
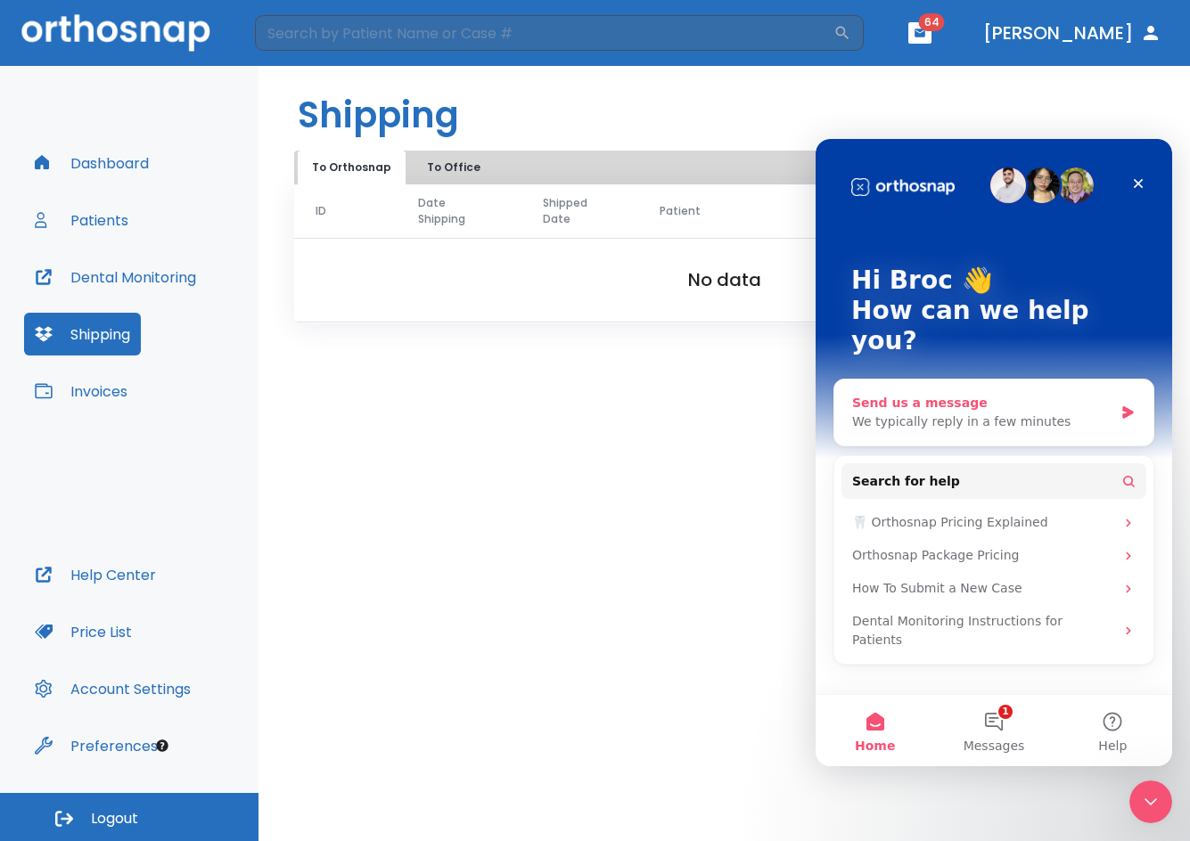
click at [954, 413] on div "We typically reply in a few minutes" at bounding box center [982, 422] width 261 height 19
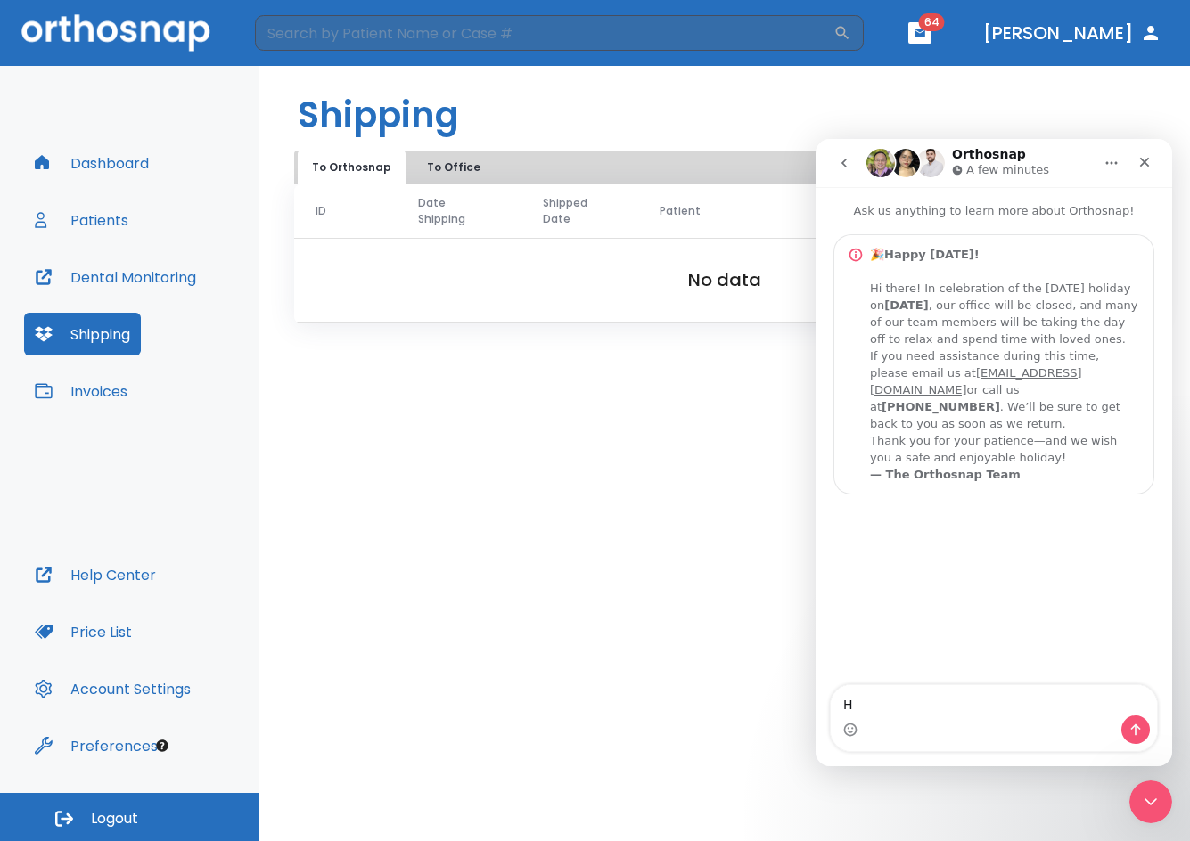
type textarea "Hi"
type textarea "Th"
type textarea "I need some help with a case."
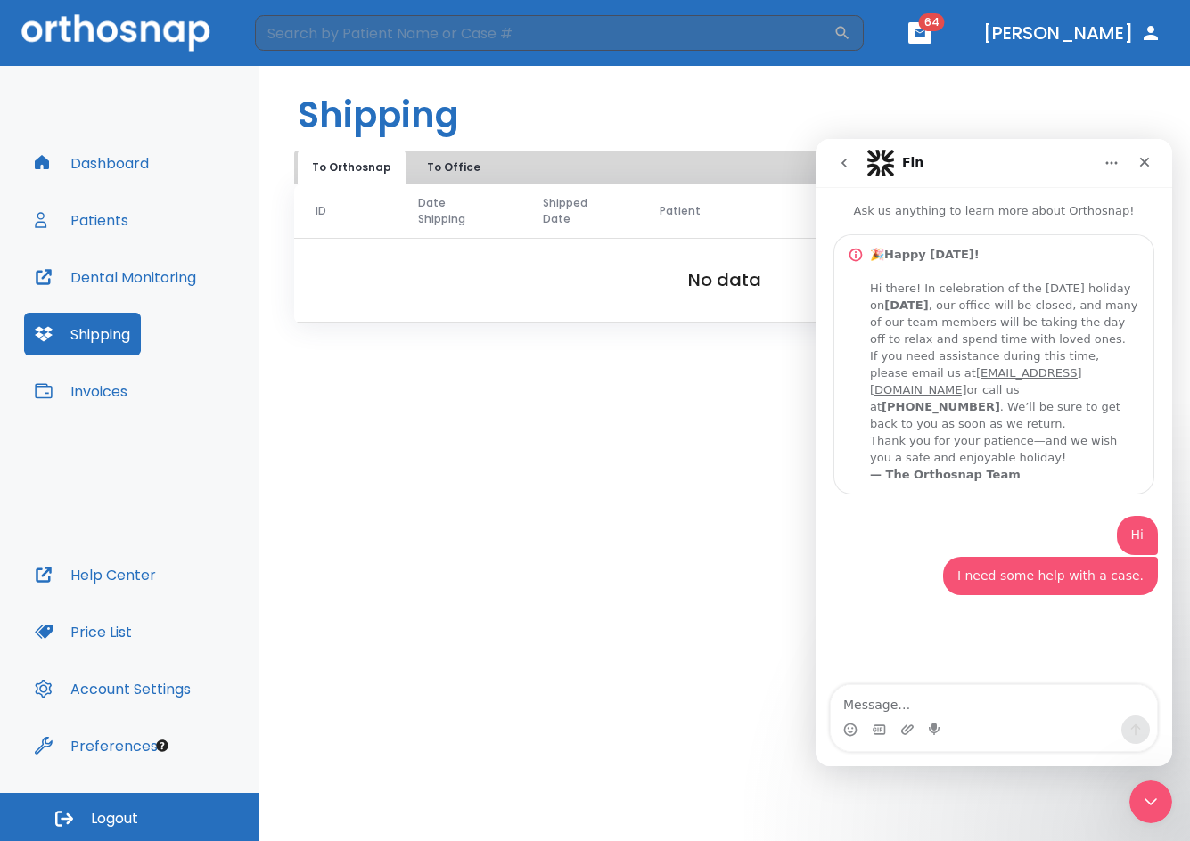
click at [129, 160] on button "Dashboard" at bounding box center [91, 163] width 135 height 43
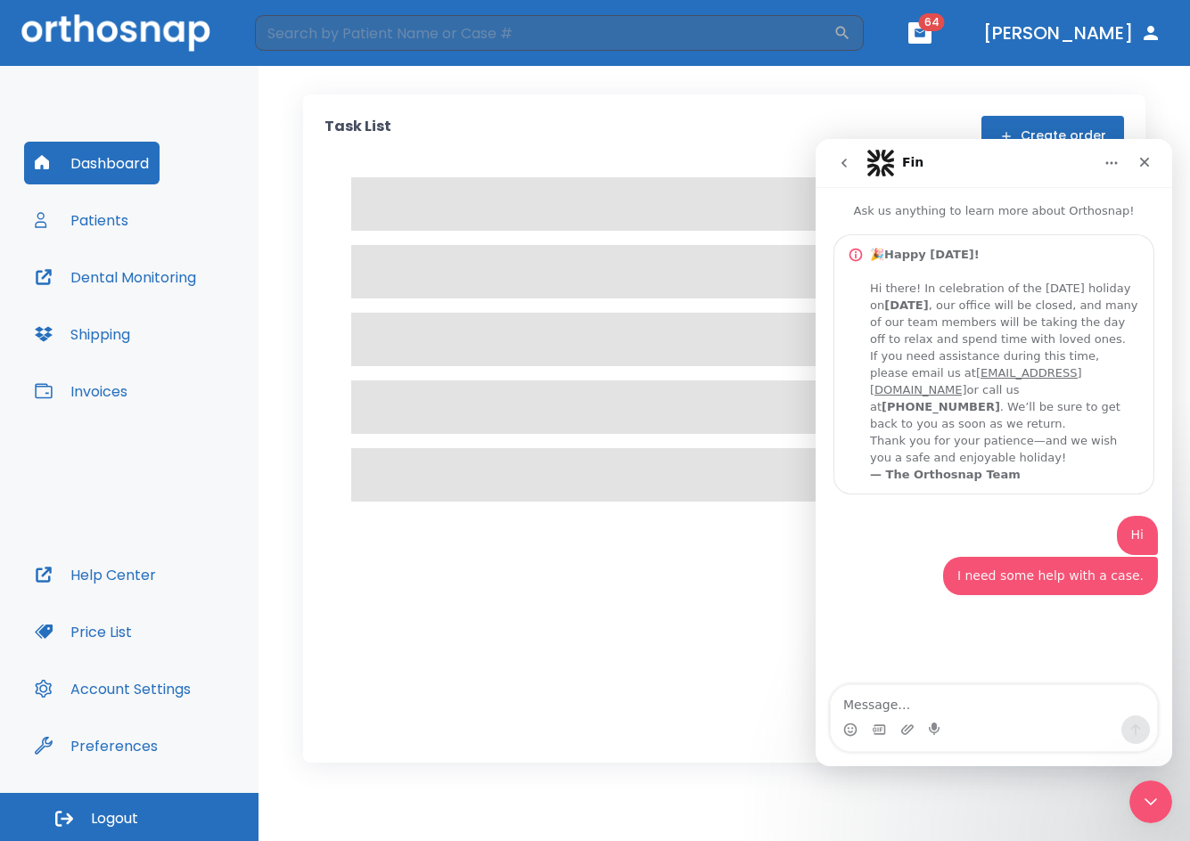
click at [120, 225] on button "Patients" at bounding box center [81, 220] width 115 height 43
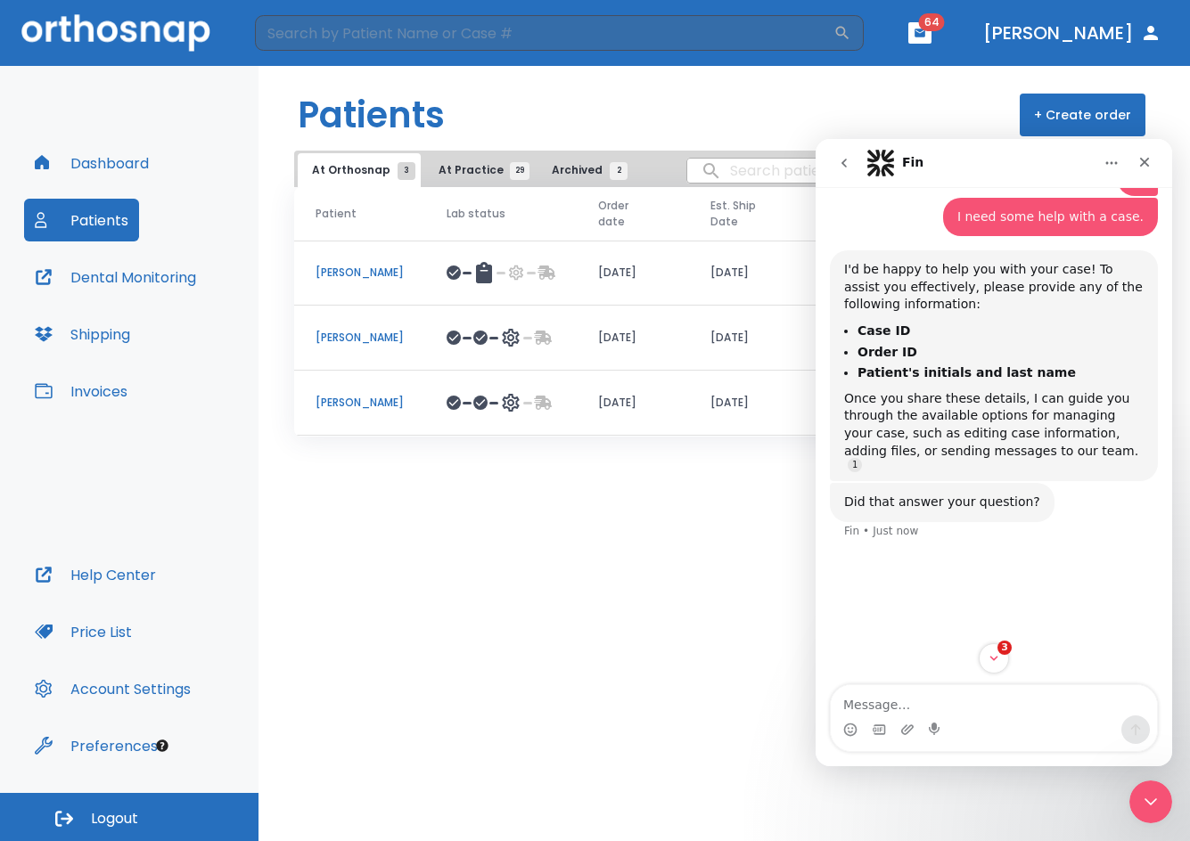
scroll to position [373, 0]
click at [382, 403] on p "[PERSON_NAME]" at bounding box center [359, 403] width 88 height 16
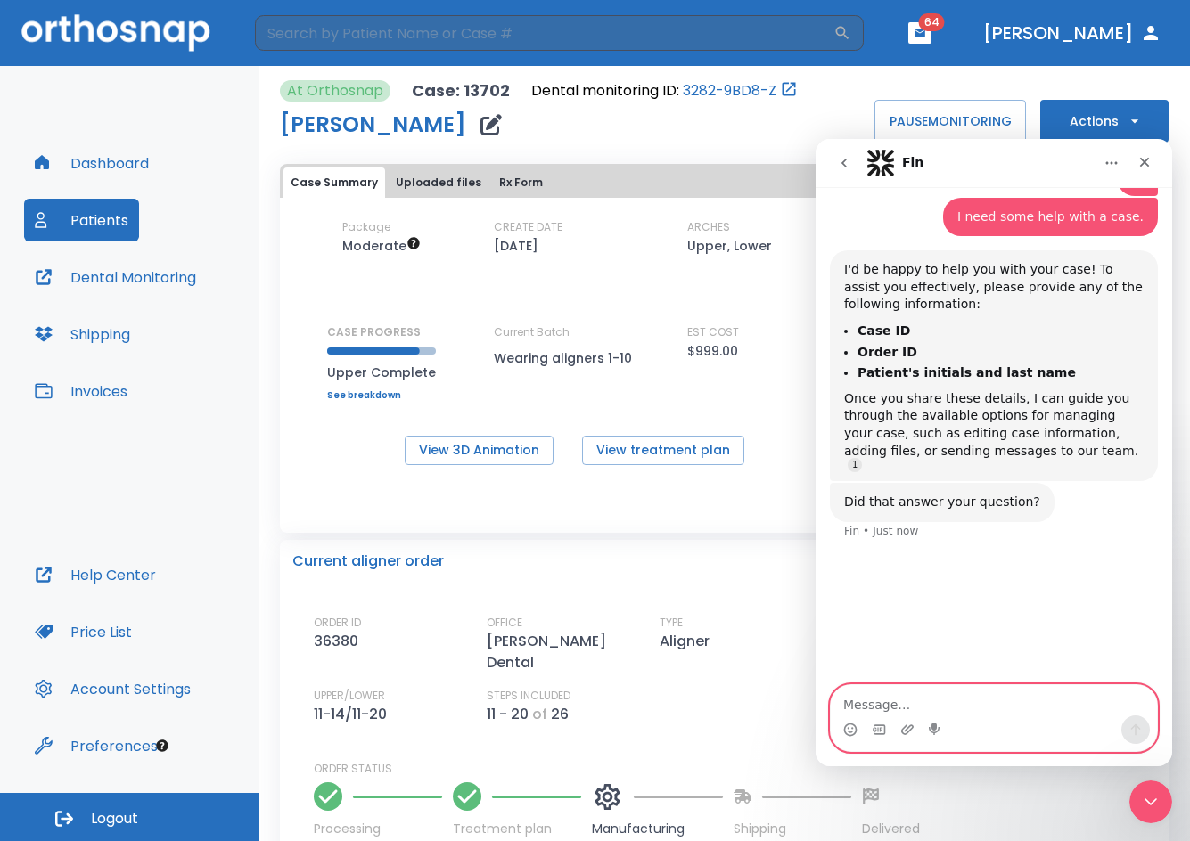
click at [875, 702] on textarea "Message…" at bounding box center [994, 700] width 326 height 30
type textarea "Case 13702"
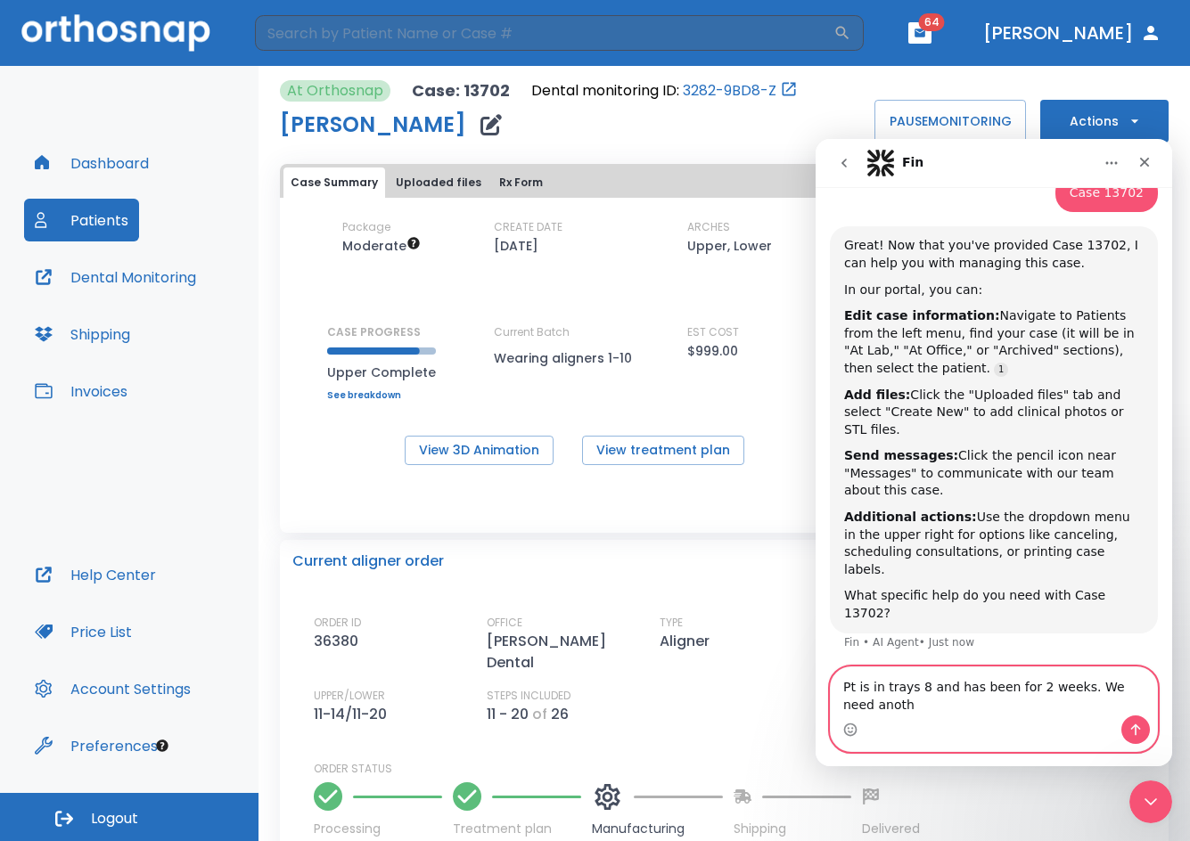
scroll to position [701, 0]
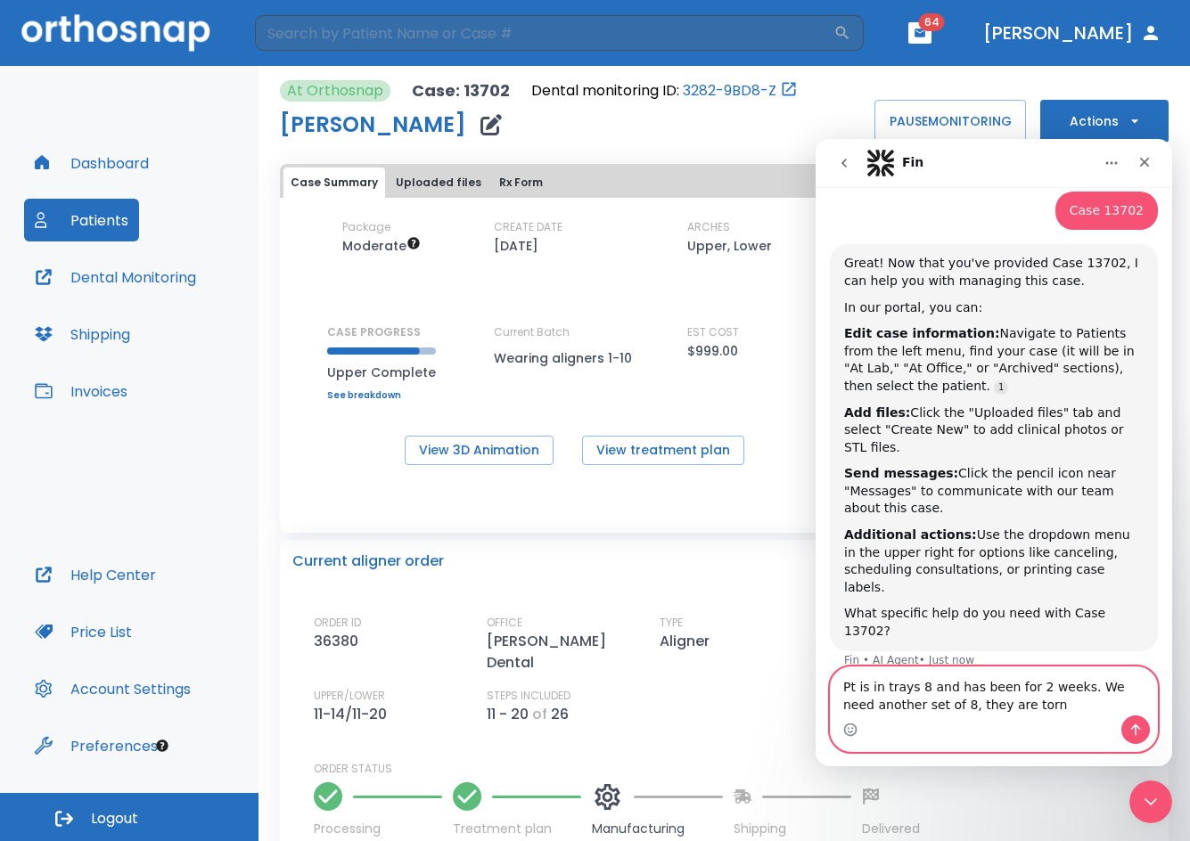
type textarea "Pt is in trays 8 and has been for 2 weeks. We need another set of 8, they are t…"
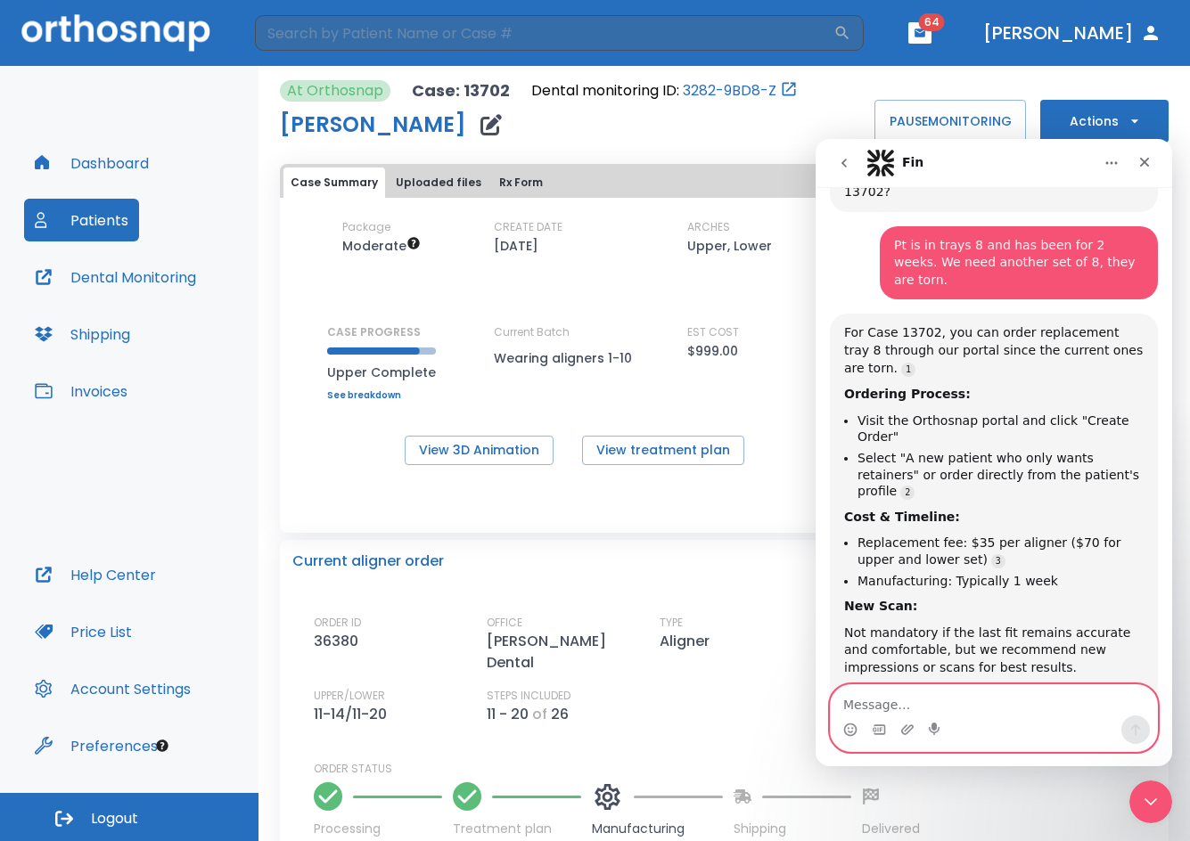
scroll to position [1195, 0]
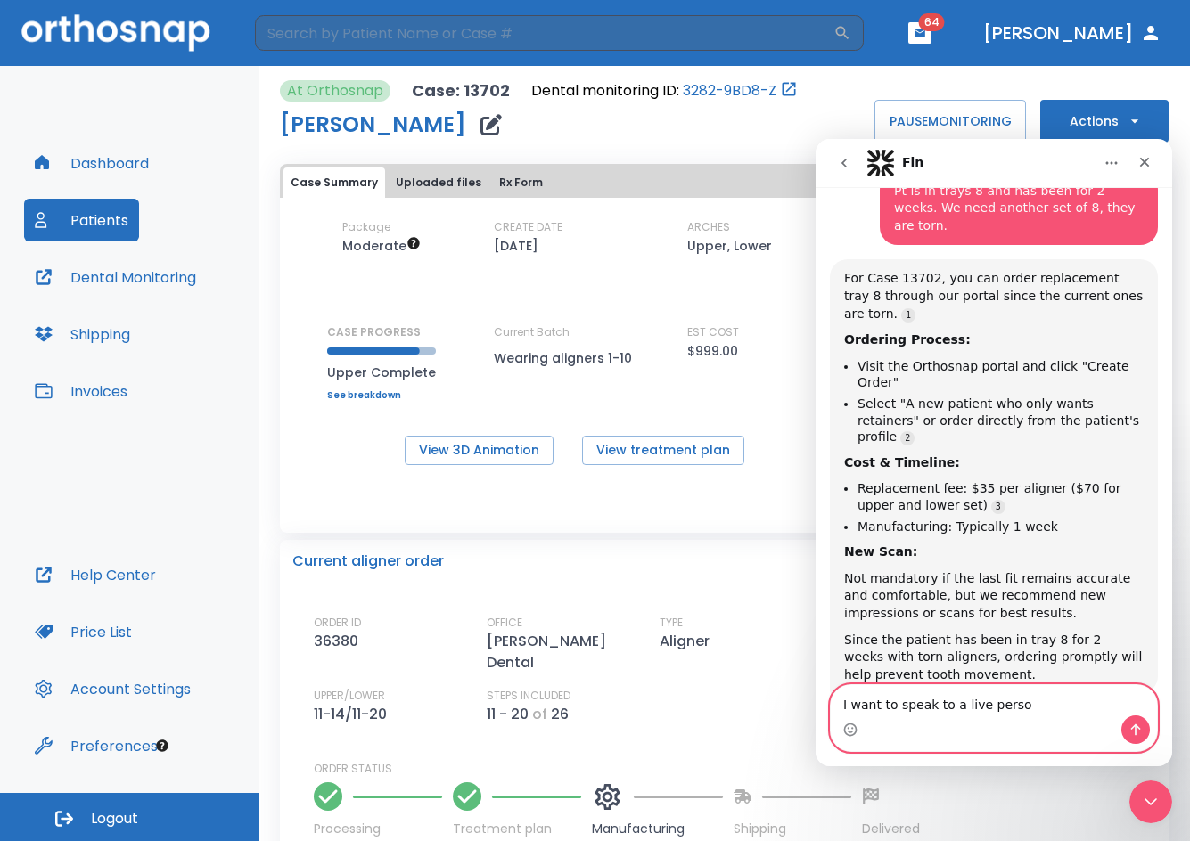
type textarea "I want to speak to a live person"
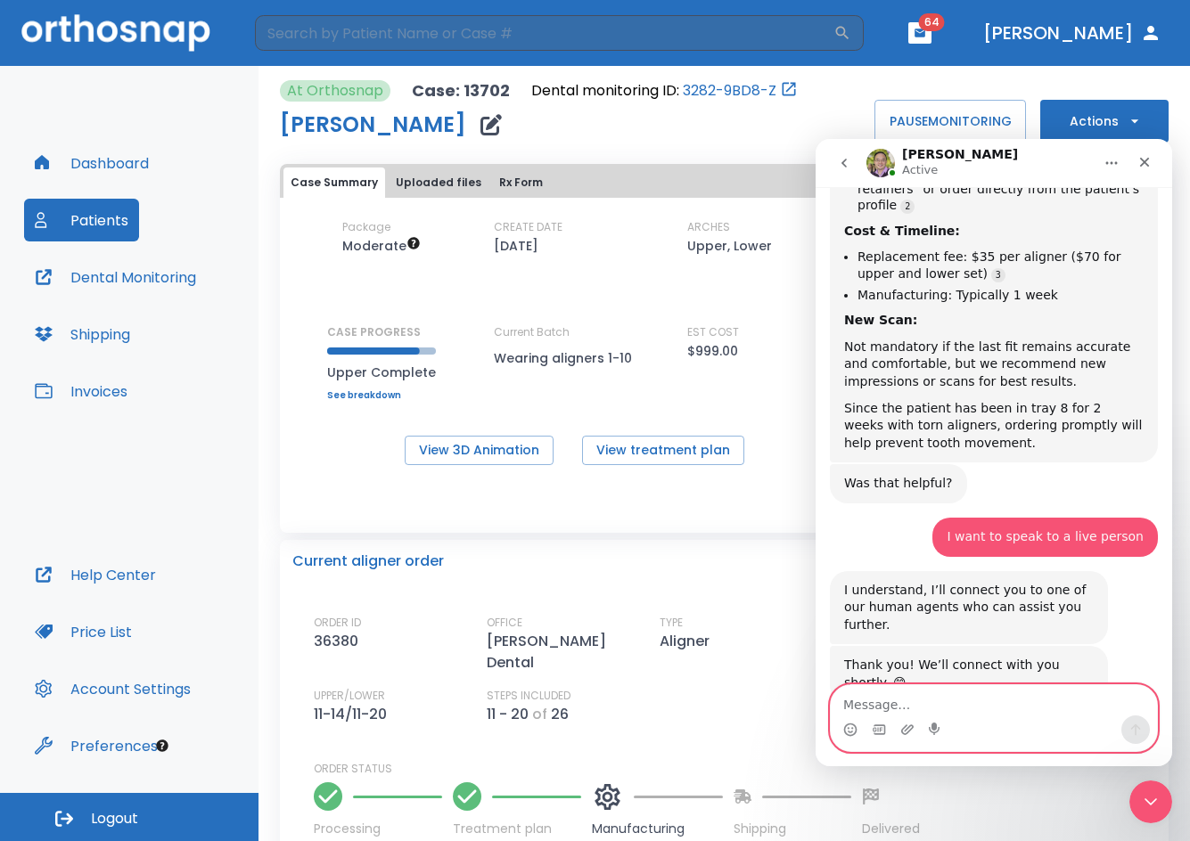
scroll to position [1474, 0]
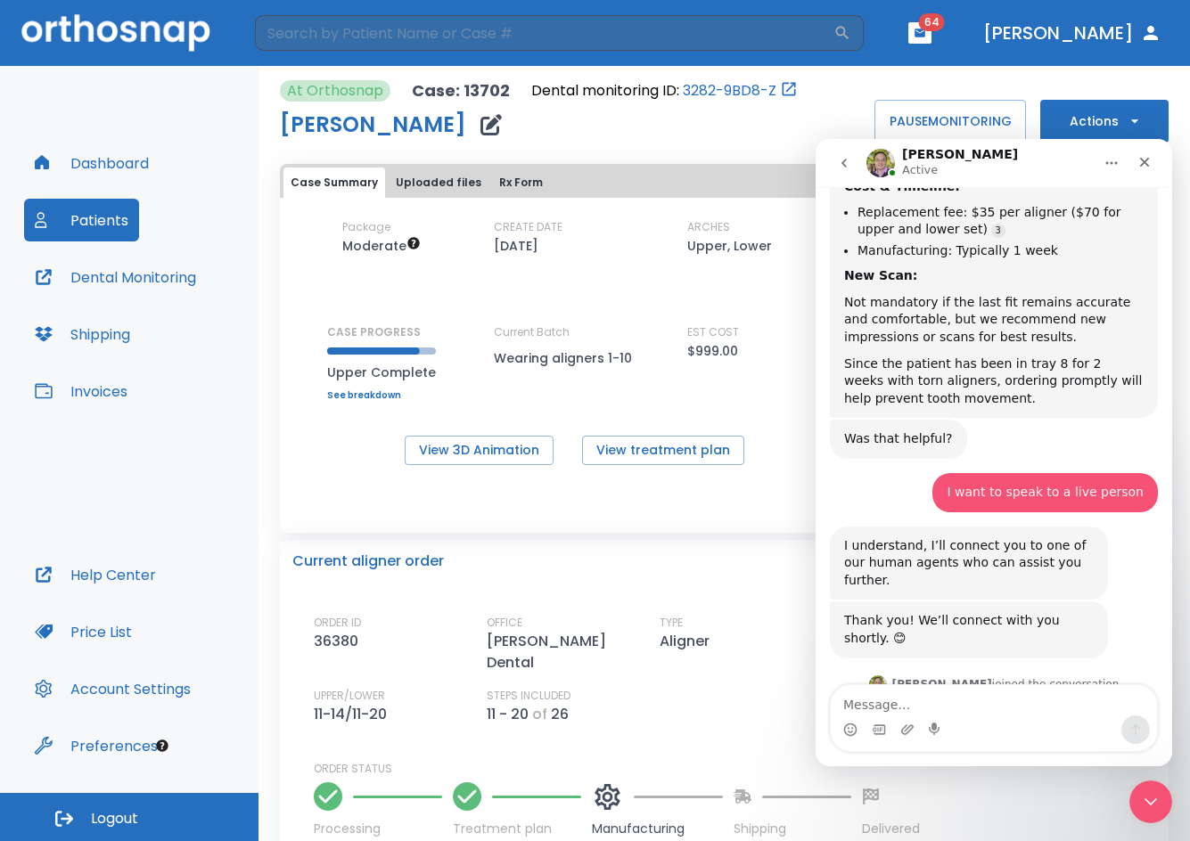
click at [971, 717] on div "Intercom messenger" at bounding box center [994, 730] width 326 height 29
click at [1005, 714] on textarea "Message…" at bounding box center [994, 700] width 326 height 30
type textarea "ok thank you"
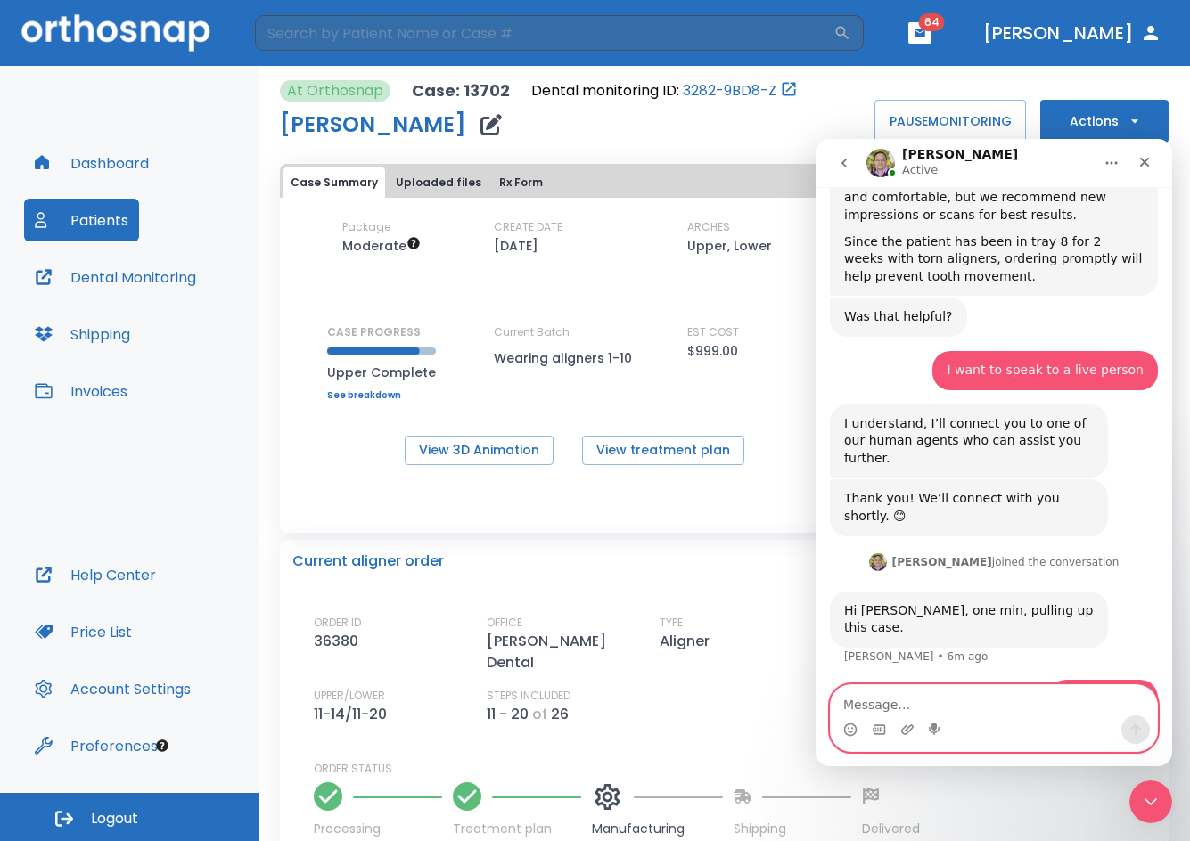
scroll to position [1528, 0]
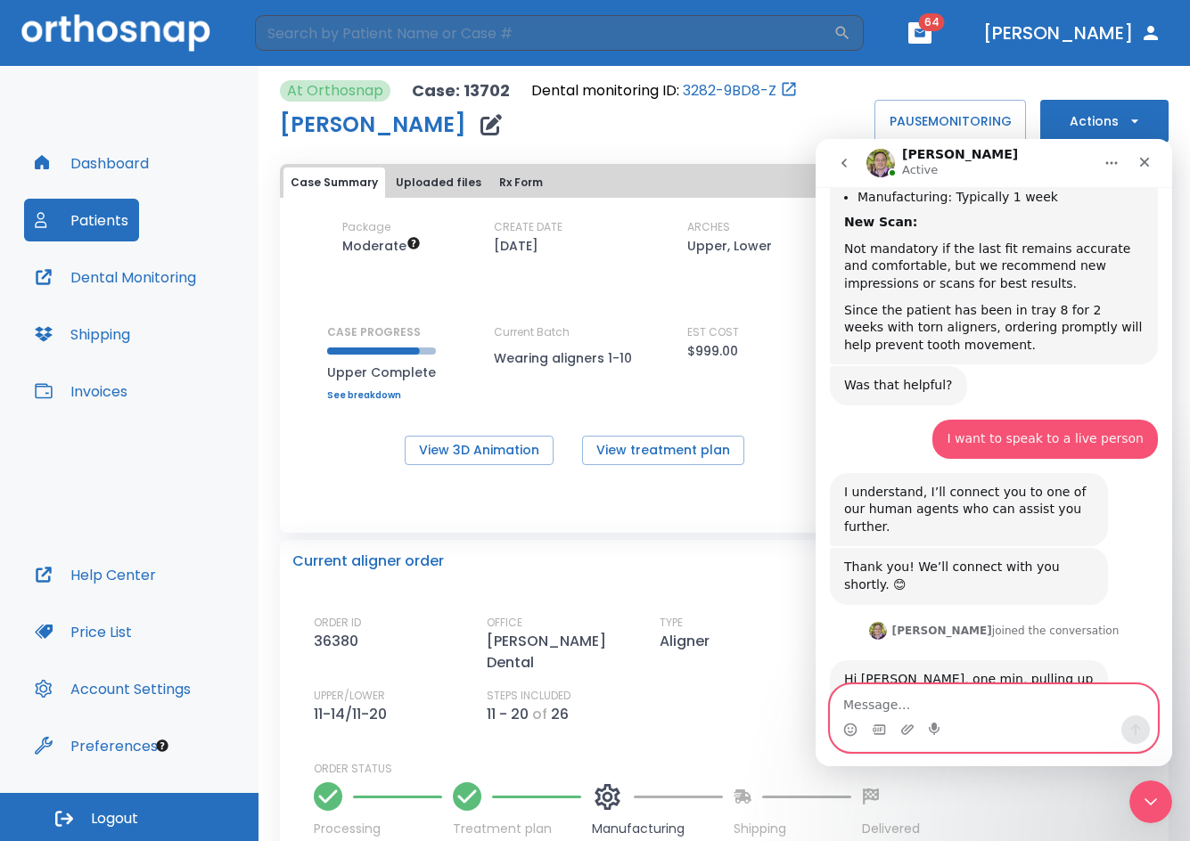
click at [941, 709] on textarea "Message…" at bounding box center [994, 700] width 326 height 30
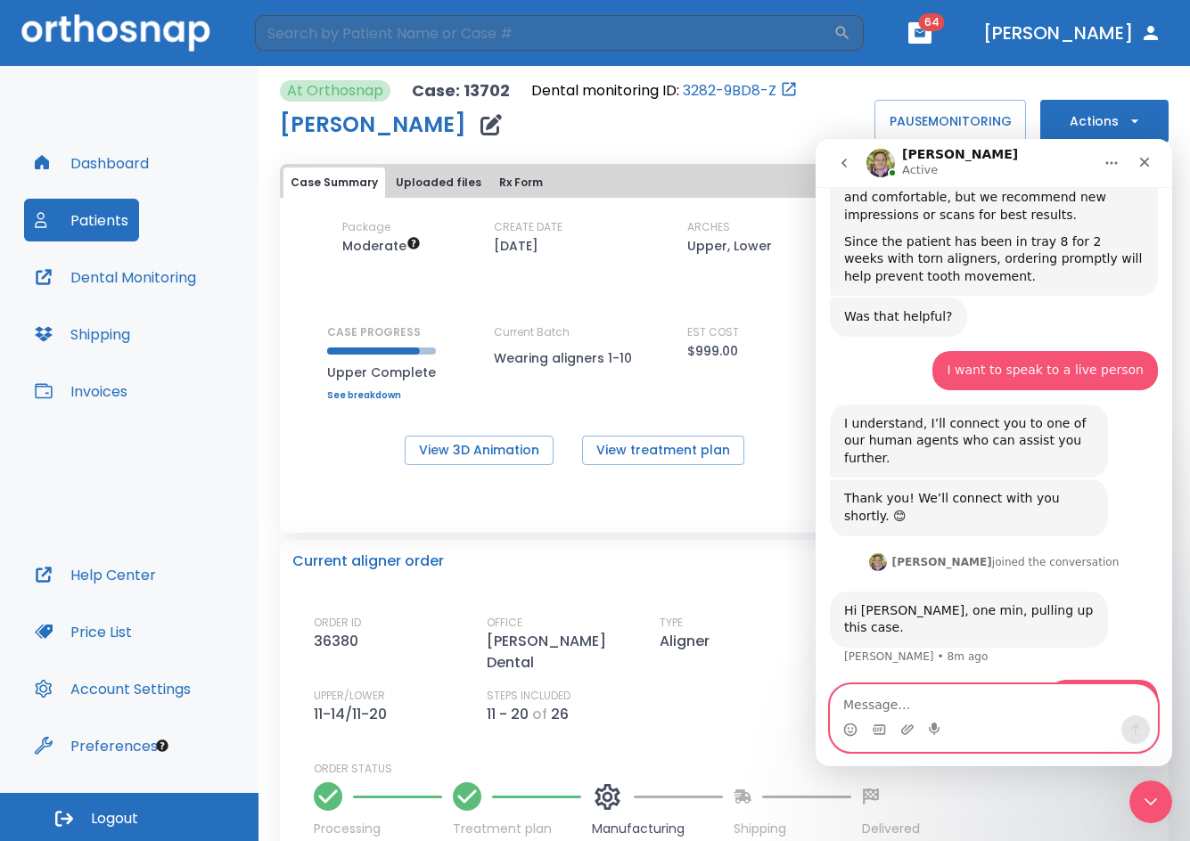
click at [903, 708] on textarea "Message…" at bounding box center [994, 700] width 326 height 30
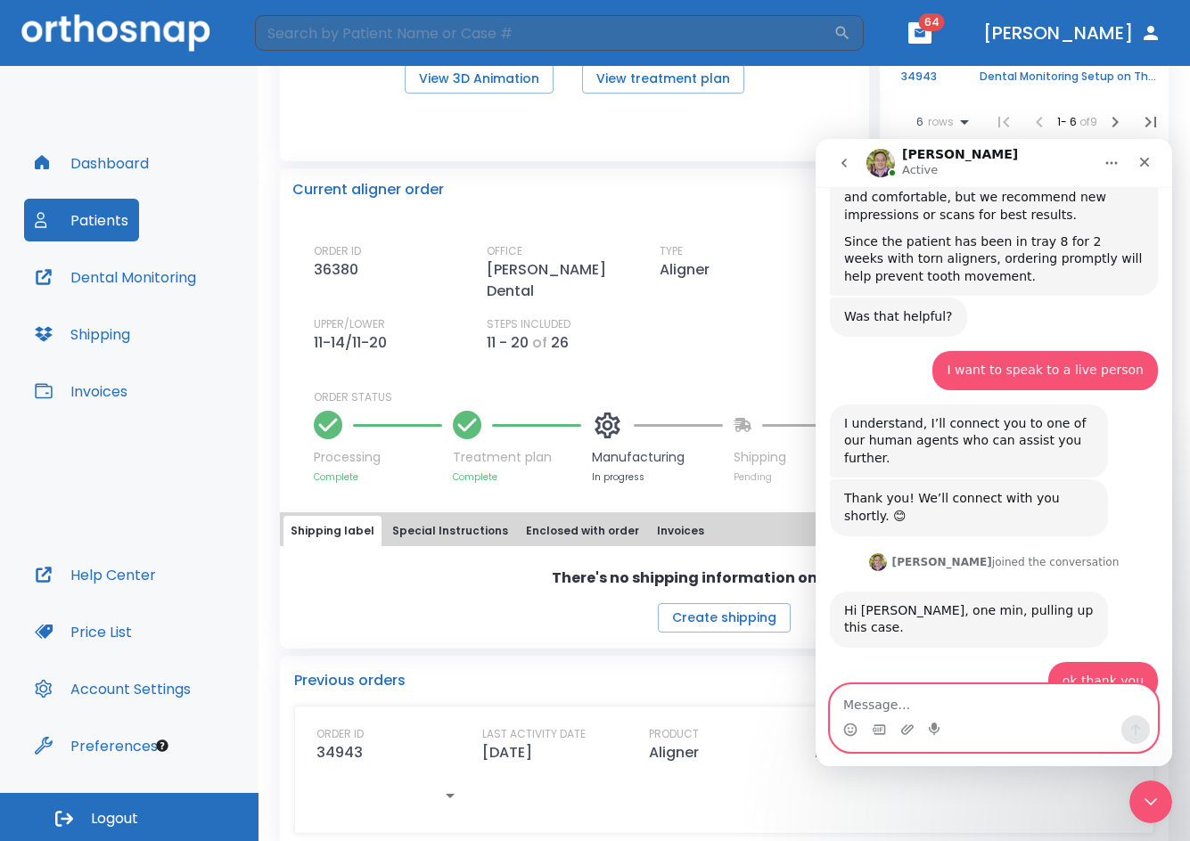
scroll to position [1651, 0]
